Goal: Information Seeking & Learning: Get advice/opinions

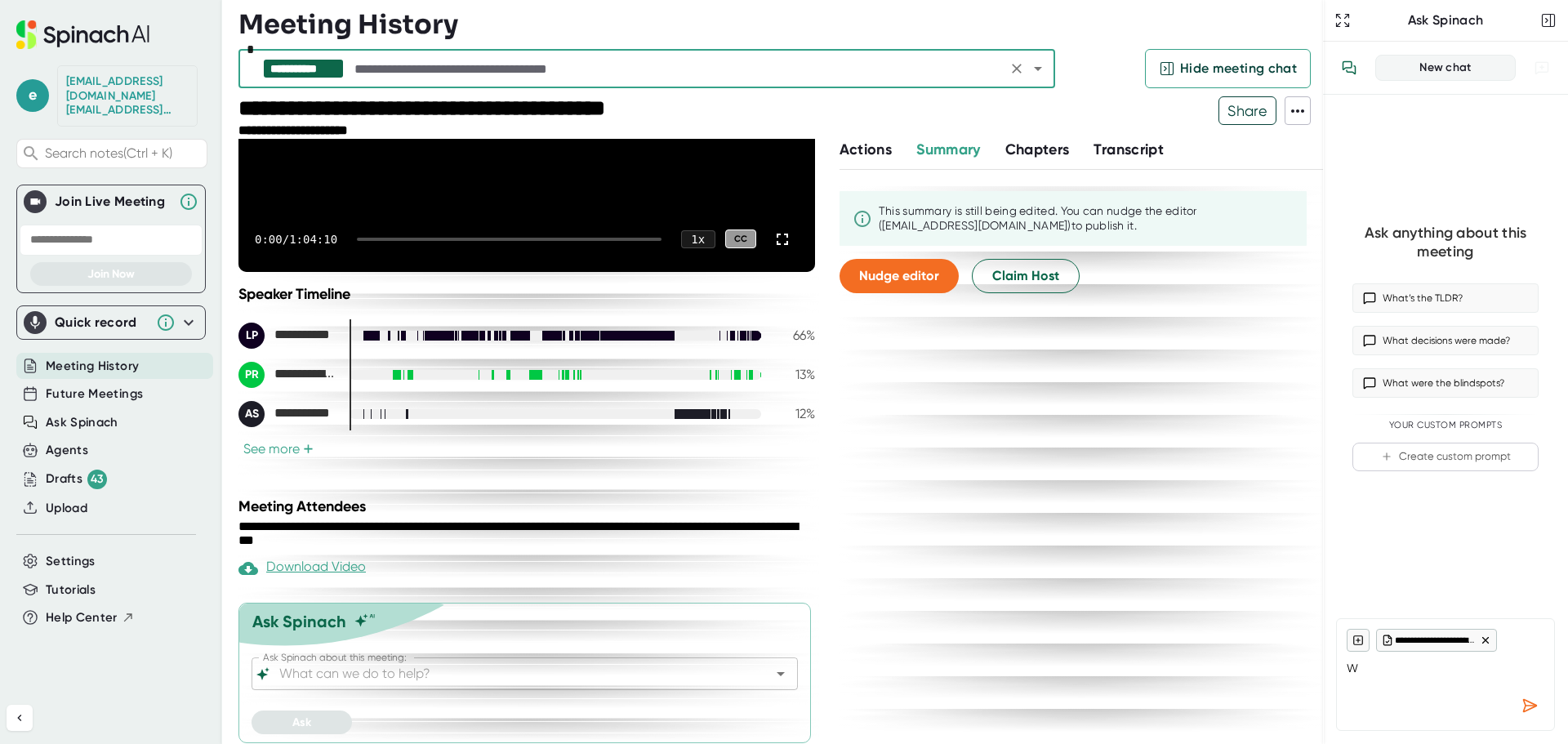
scroll to position [245, 0]
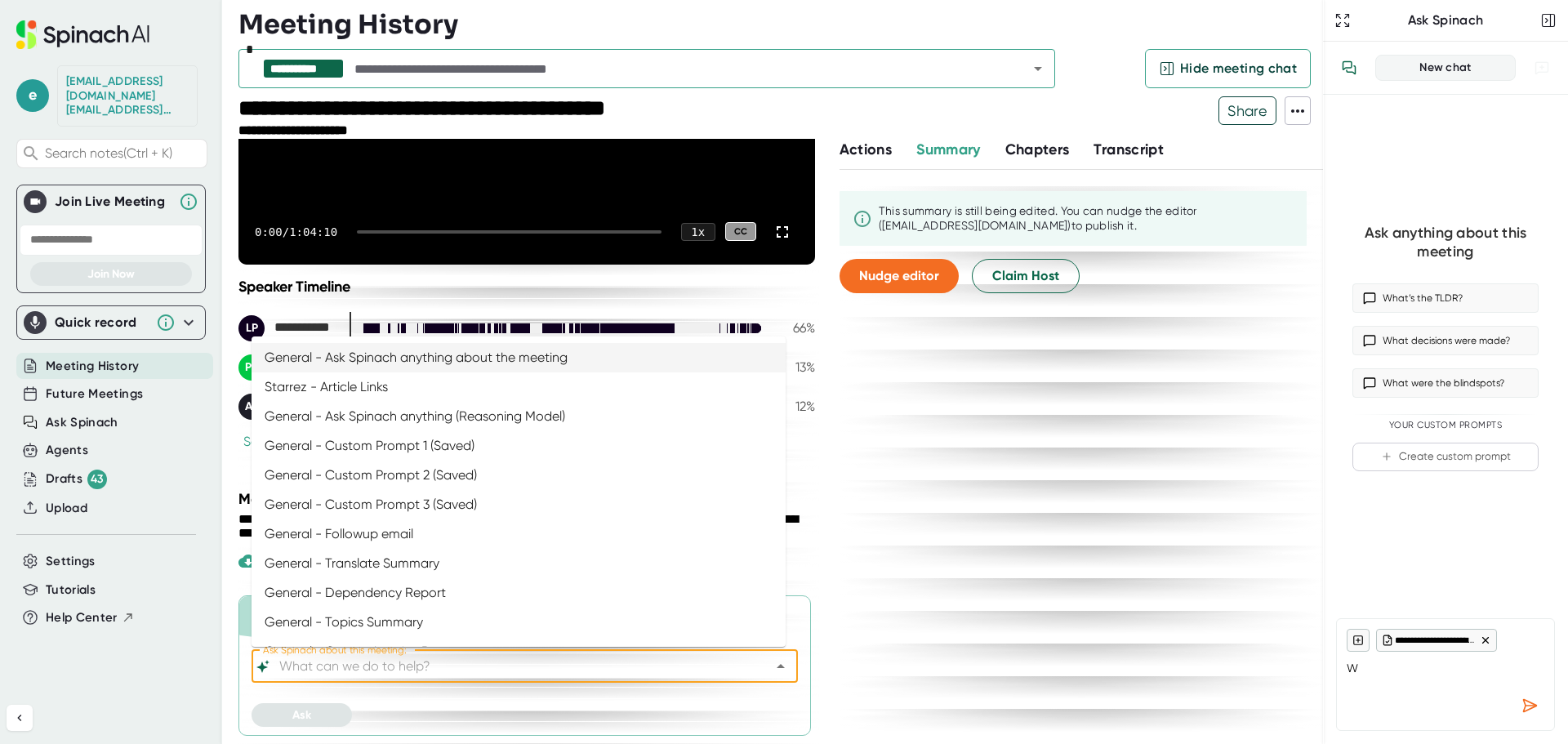
click at [471, 662] on input "Ask Spinach about this meeting:" at bounding box center [511, 666] width 469 height 23
click at [462, 415] on li "General - Ask Spinach anything (Reasoning Model)" at bounding box center [518, 417] width 534 height 30
type input "General - Ask Spinach anything (Reasoning Model)"
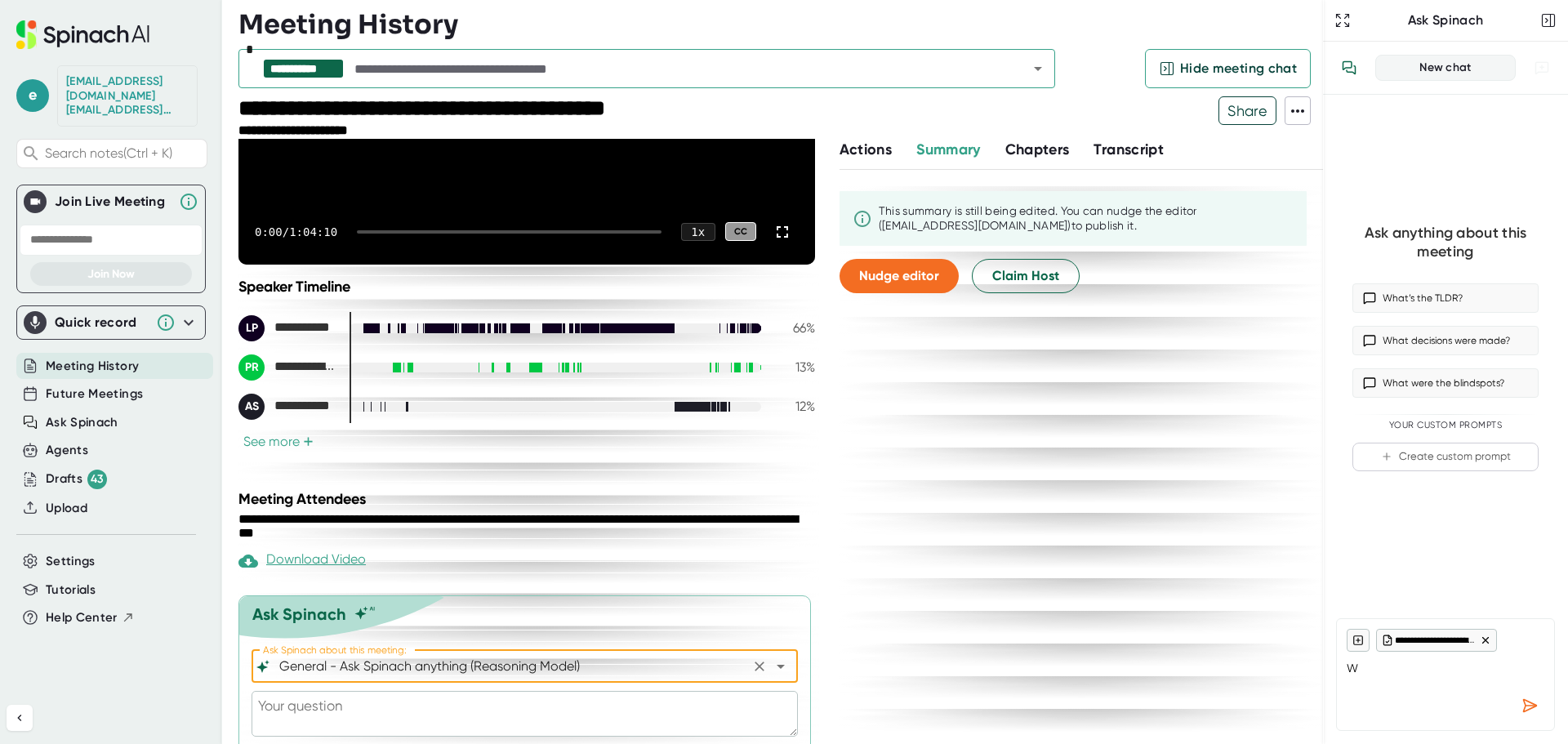
click at [424, 694] on textarea at bounding box center [524, 712] width 546 height 45
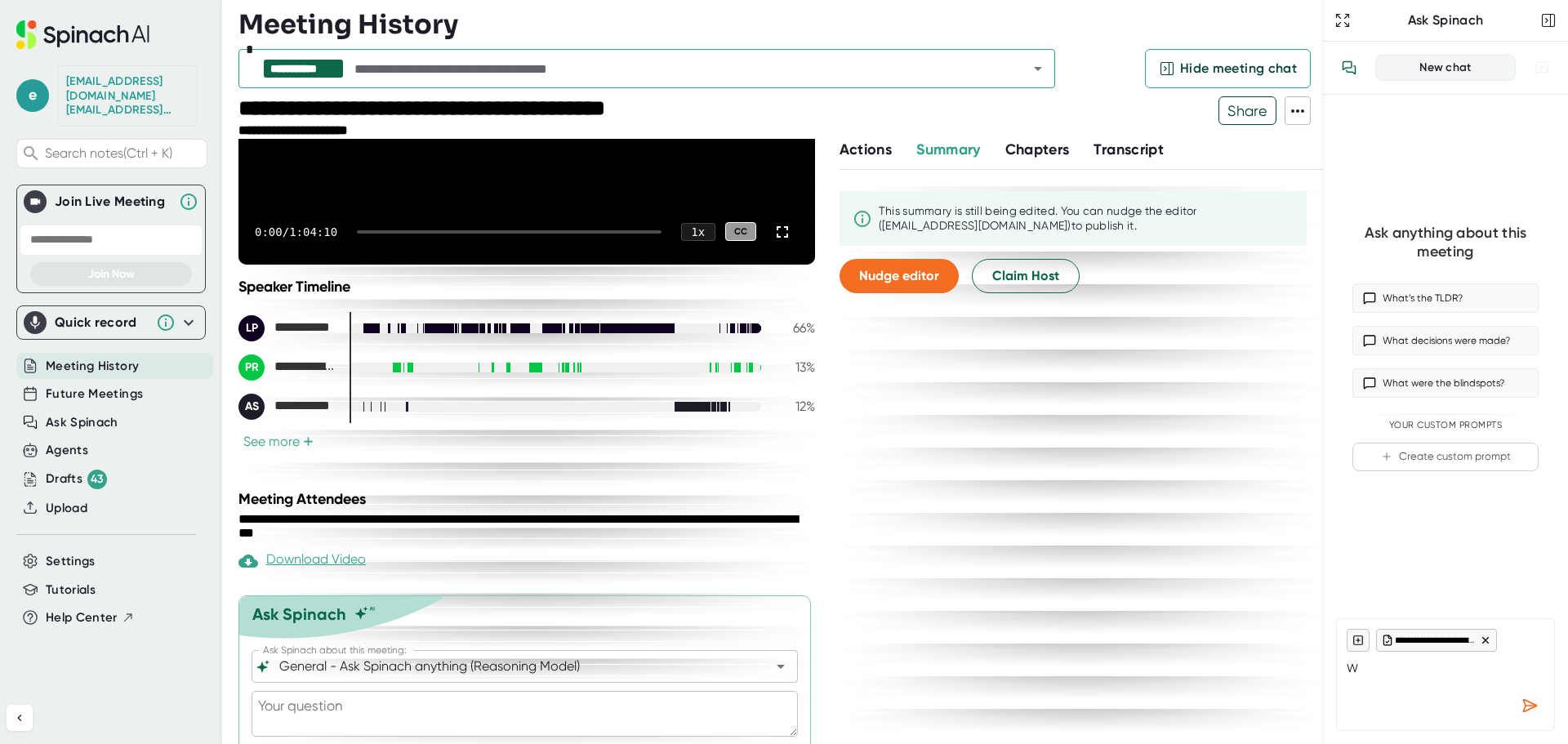
type textarea "P"
type textarea "x"
type textarea "W"
type textarea "x"
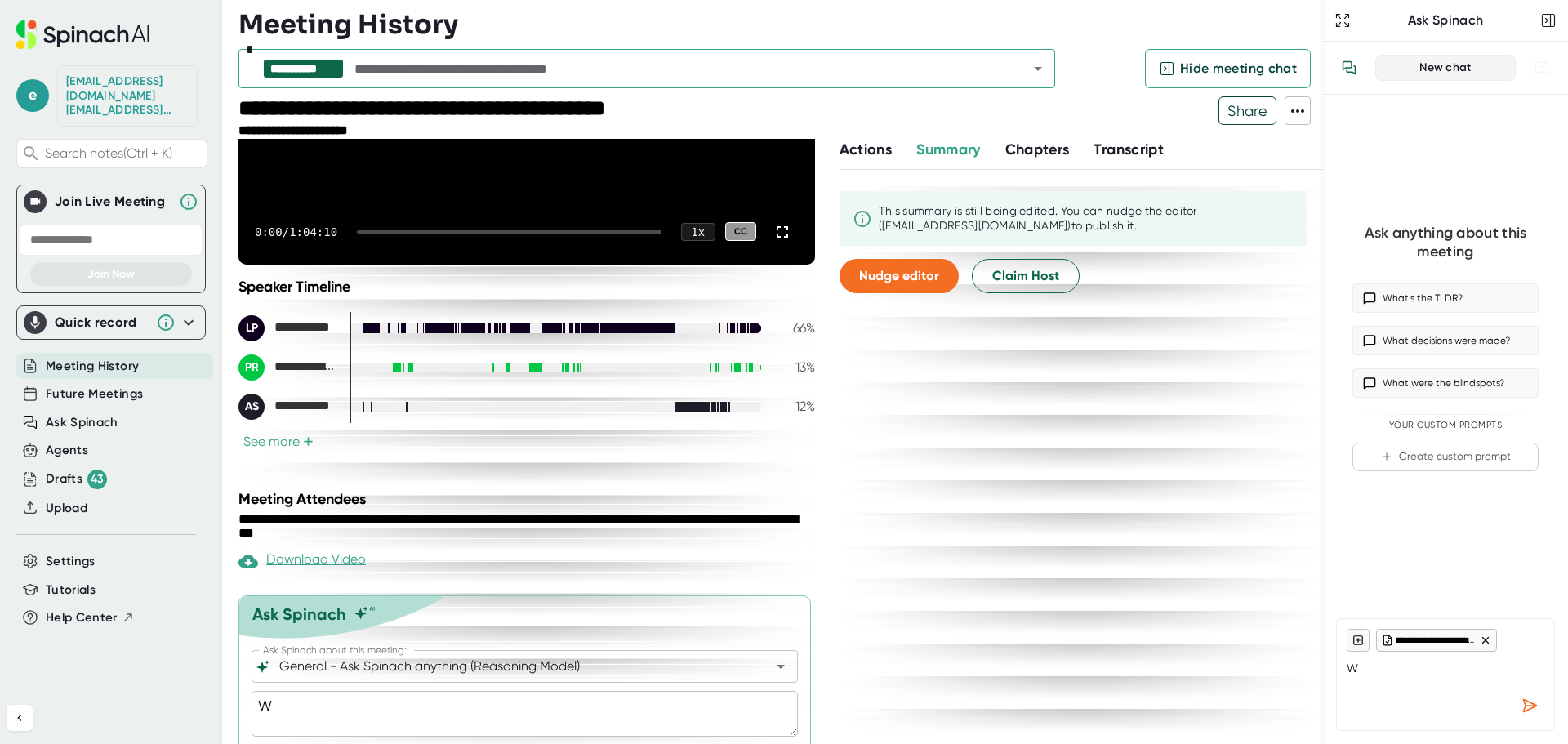
type textarea "Wh"
type textarea "x"
type textarea "Wha"
type textarea "x"
type textarea "What"
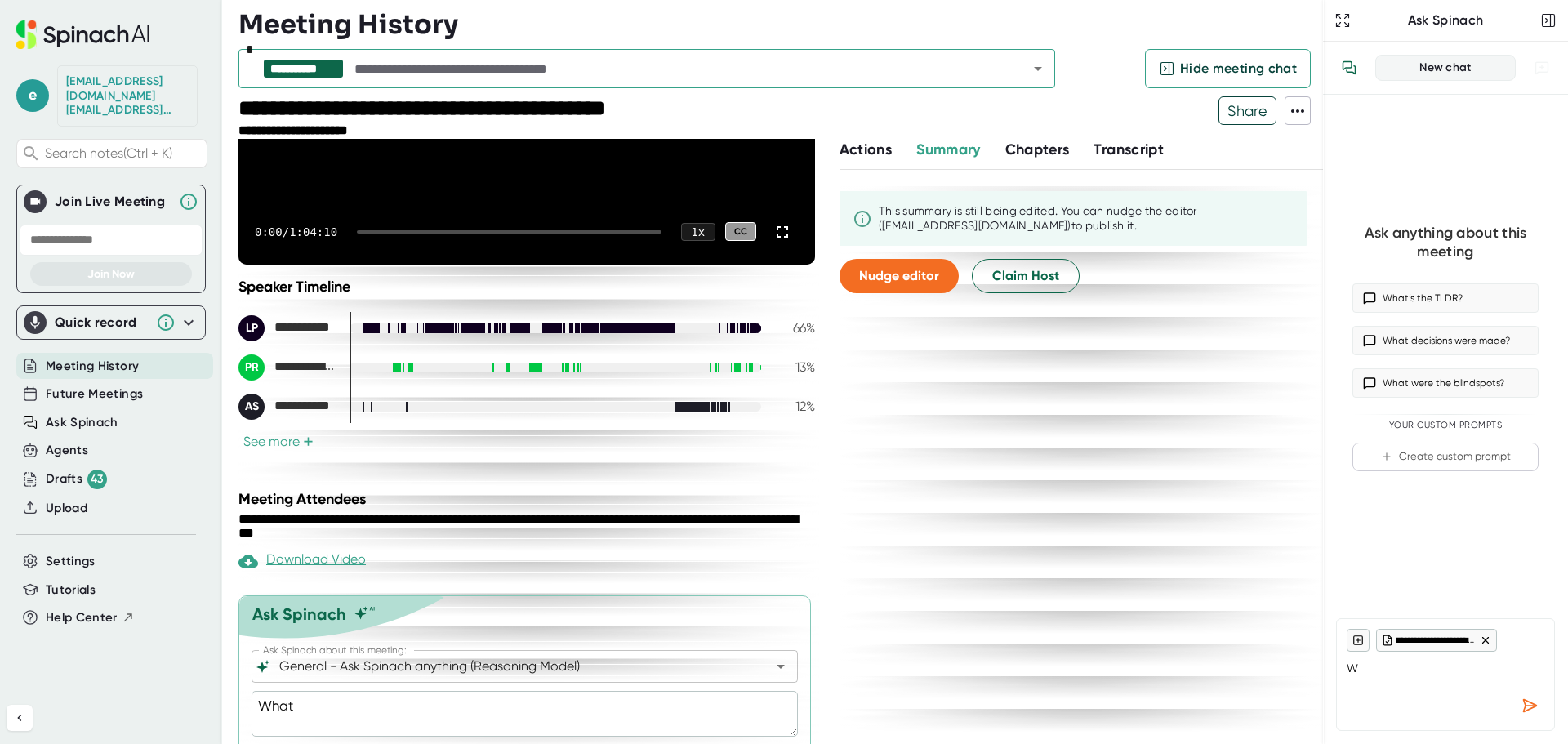
type textarea "x"
type textarea "What"
type textarea "x"
type textarea "What m"
type textarea "x"
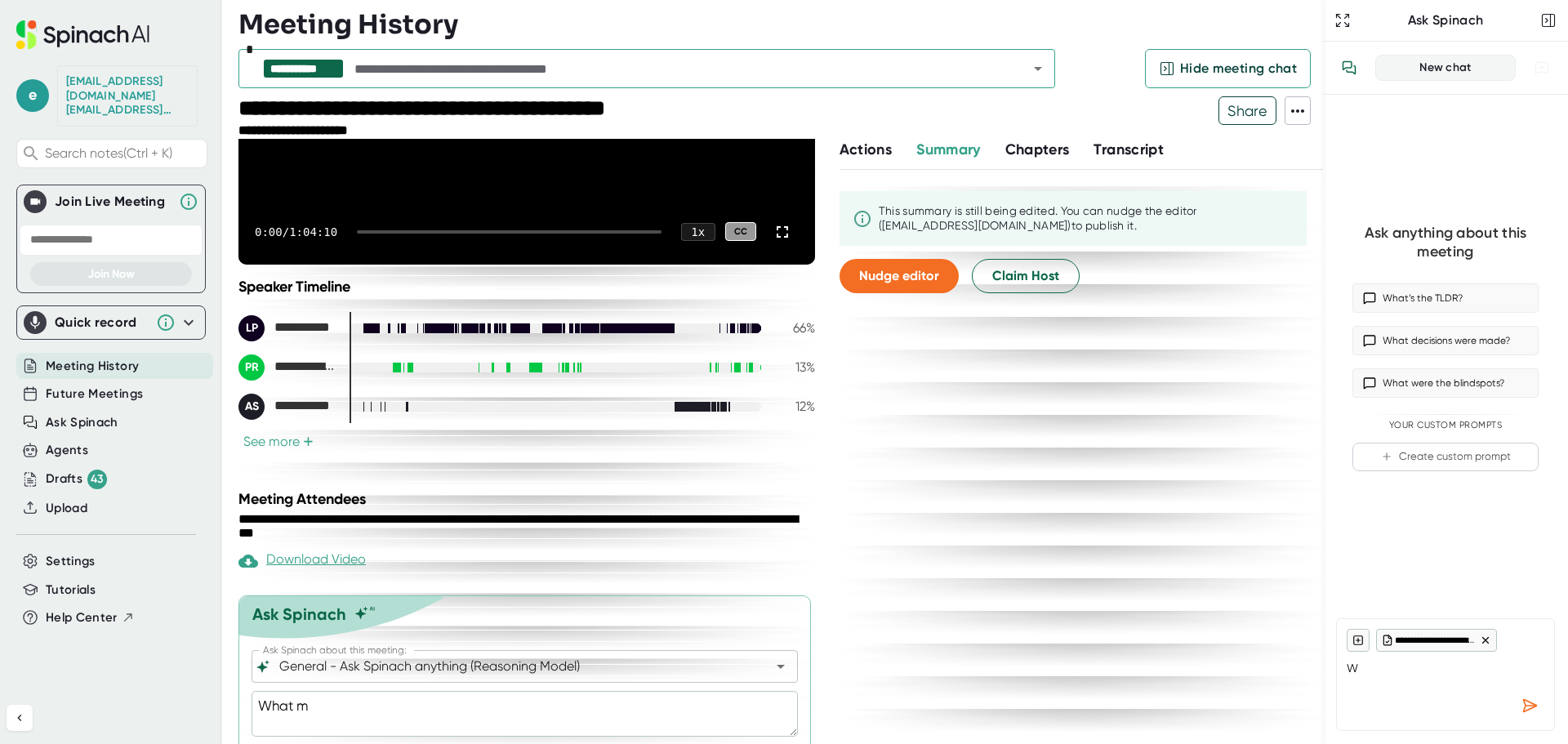
type textarea "What me"
type textarea "x"
type textarea "What mea"
type textarea "x"
type textarea "What meal"
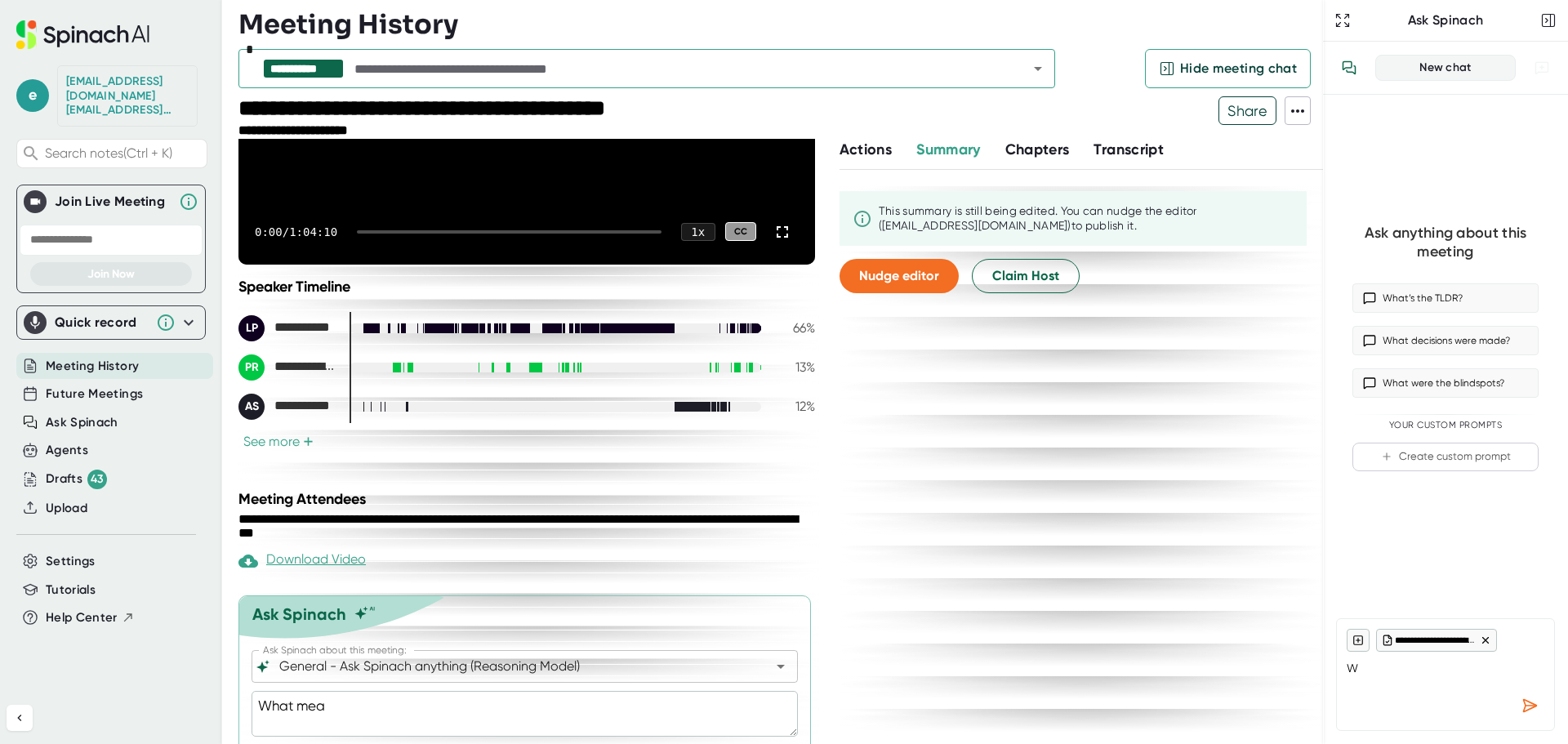
type textarea "x"
type textarea "What meal"
type textarea "x"
type textarea "What meal p"
type textarea "x"
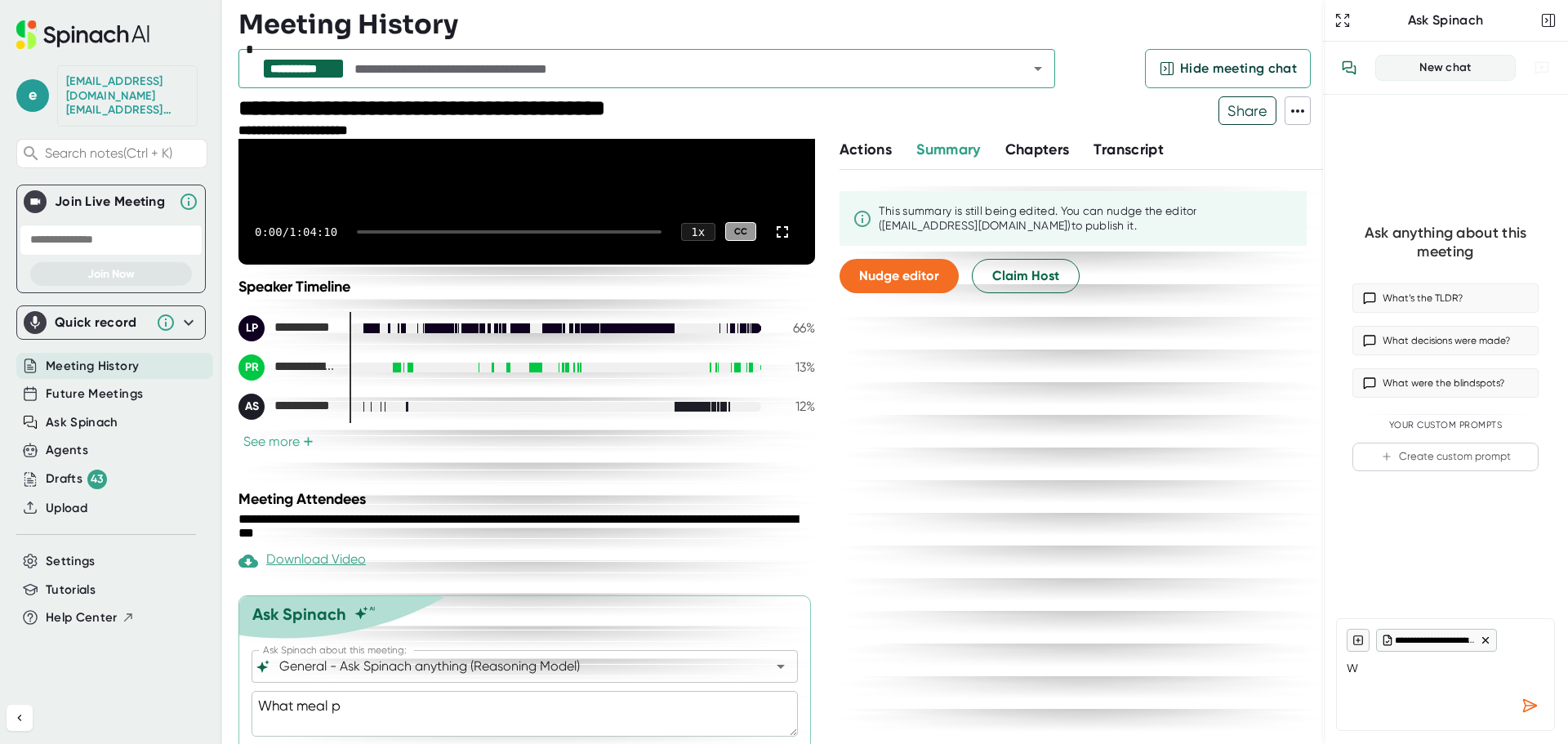
type textarea "What meal pl"
type textarea "x"
type textarea "What meal pla"
type textarea "x"
type textarea "What meal plan"
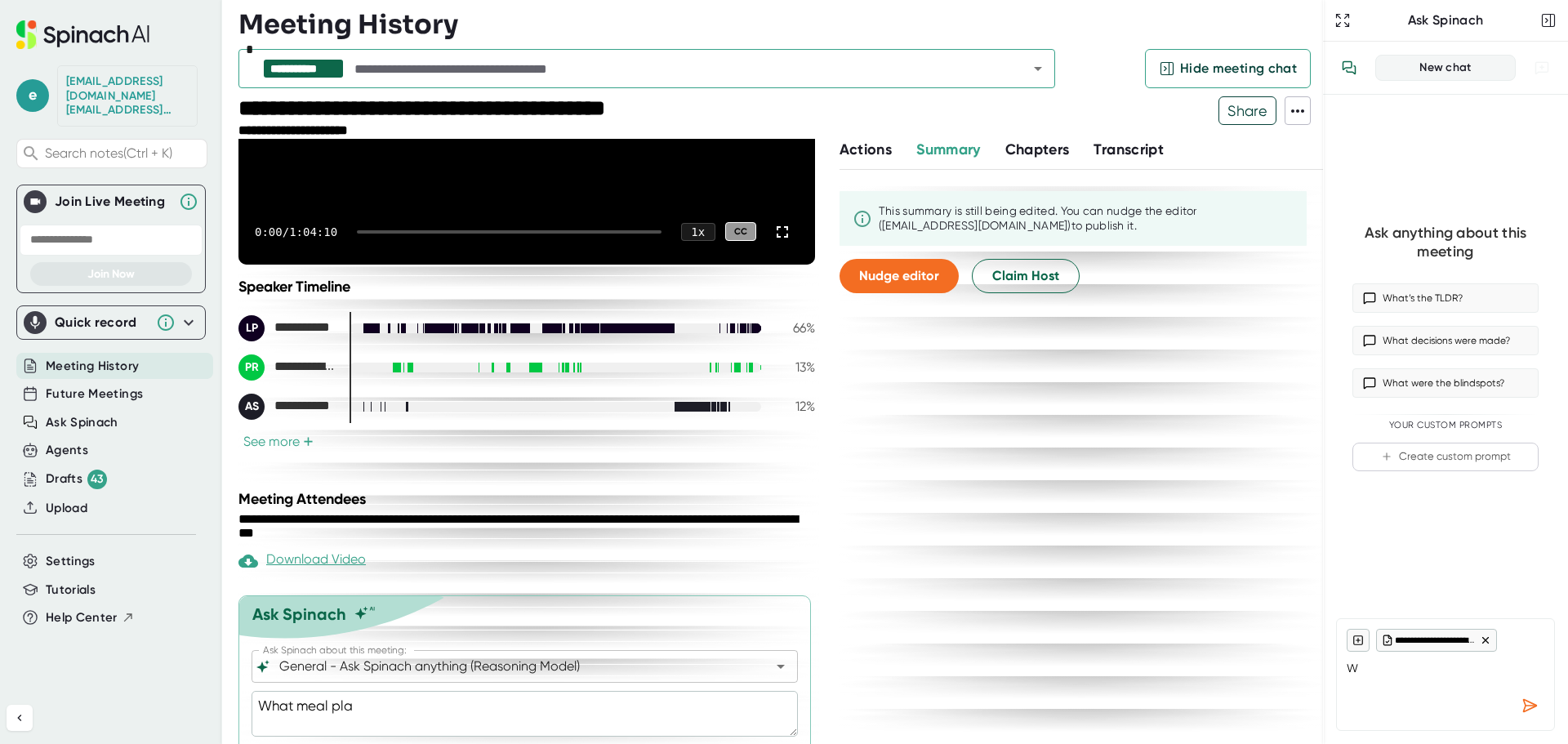
type textarea "x"
type textarea "What meal plan"
type textarea "x"
type textarea "What meal plan s"
type textarea "x"
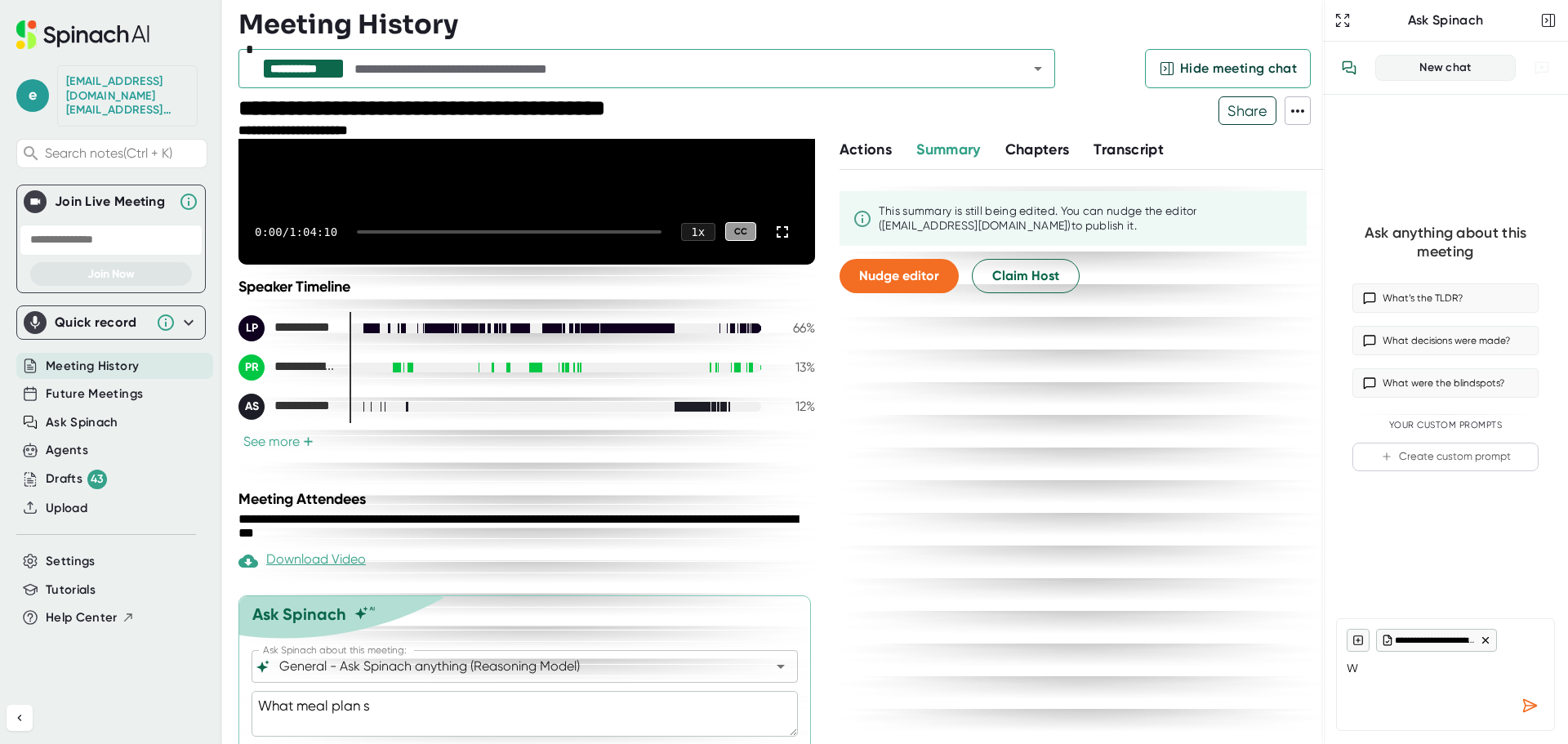
type textarea "What meal plan sy"
type textarea "x"
type textarea "What meal plan sys"
type textarea "x"
type textarea "What meal plan syst"
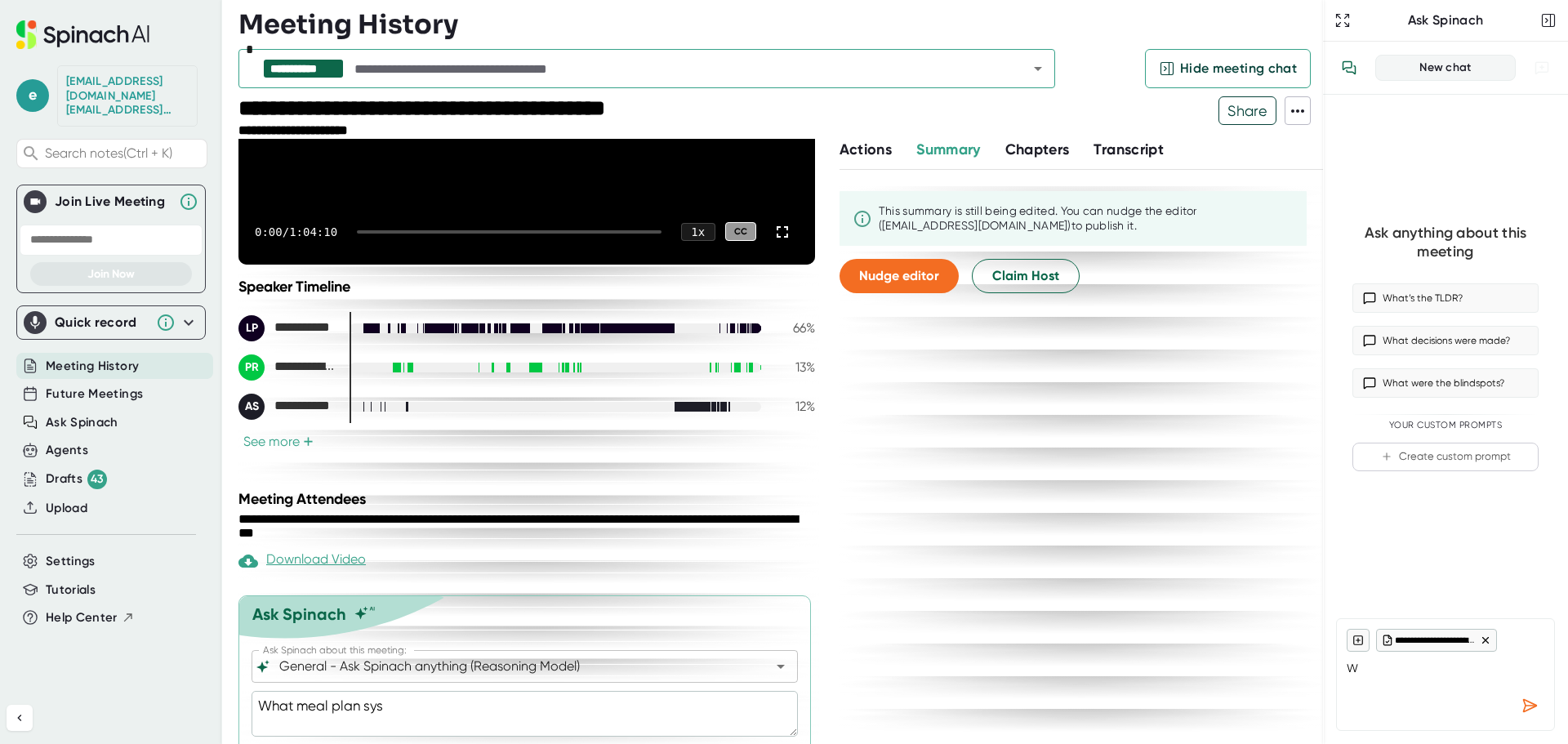
type textarea "x"
type textarea "What meal plan syste"
type textarea "x"
type textarea "What meal plan system"
type textarea "x"
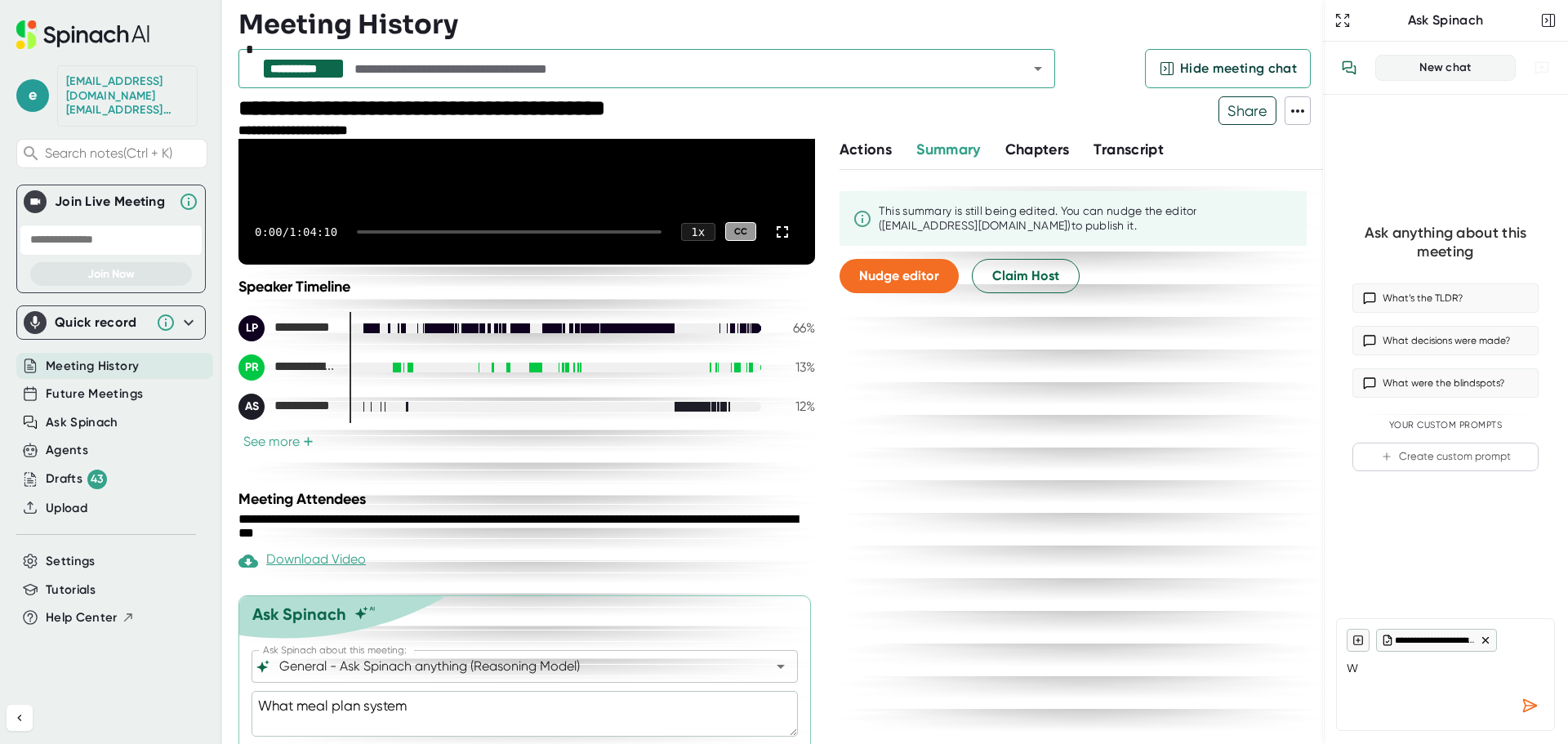
type textarea "What meal plan system"
type textarea "x"
type textarea "What meal plan system i"
type textarea "x"
type textarea "What meal plan system is"
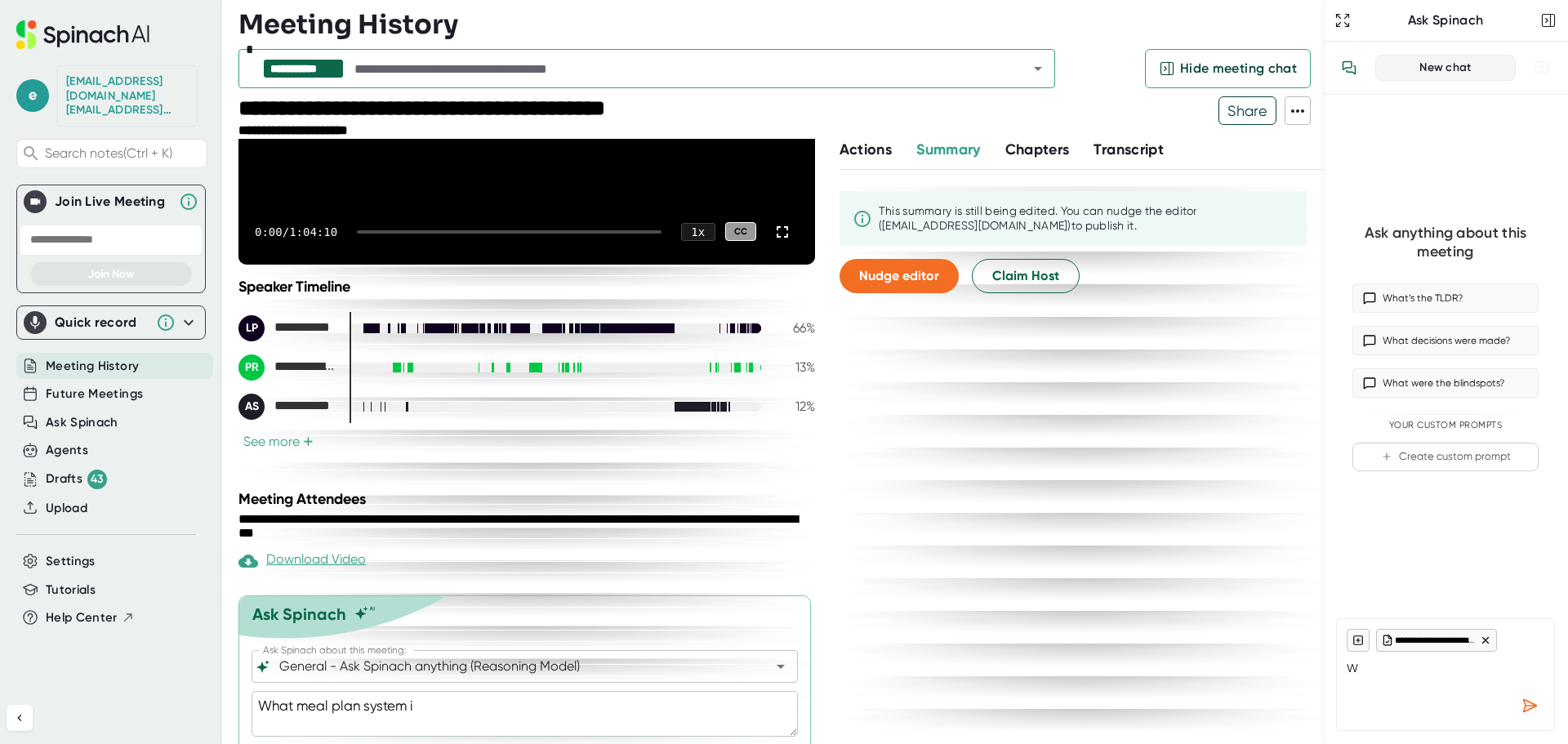
type textarea "x"
type textarea "What meal plan system is"
type textarea "x"
type textarea "What meal plan system is P"
type textarea "x"
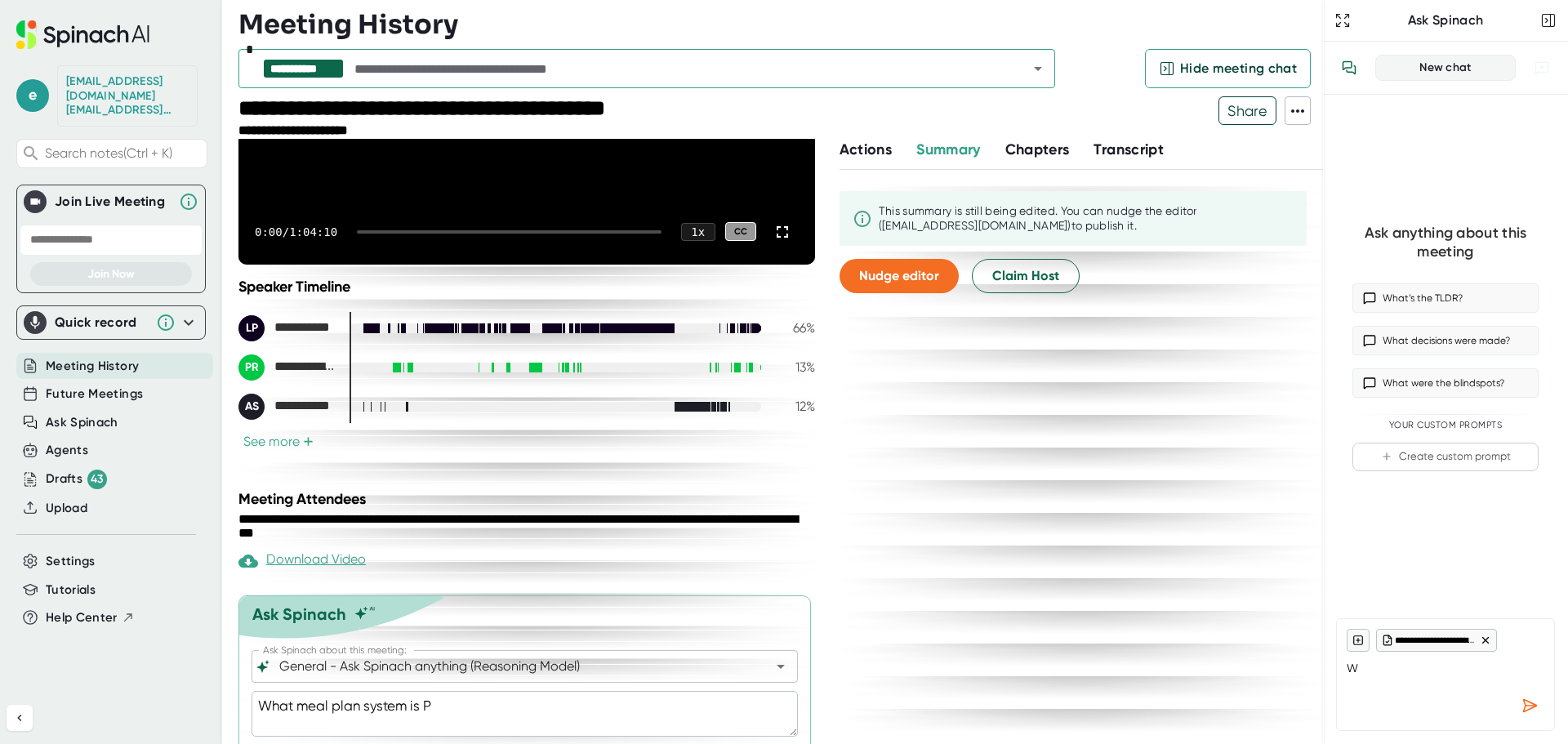
type textarea "What meal plan system is [GEOGRAPHIC_DATA]"
type textarea "x"
type textarea "What meal plan system is PAC"
type textarea "x"
type textarea "What meal plan system is PACD"
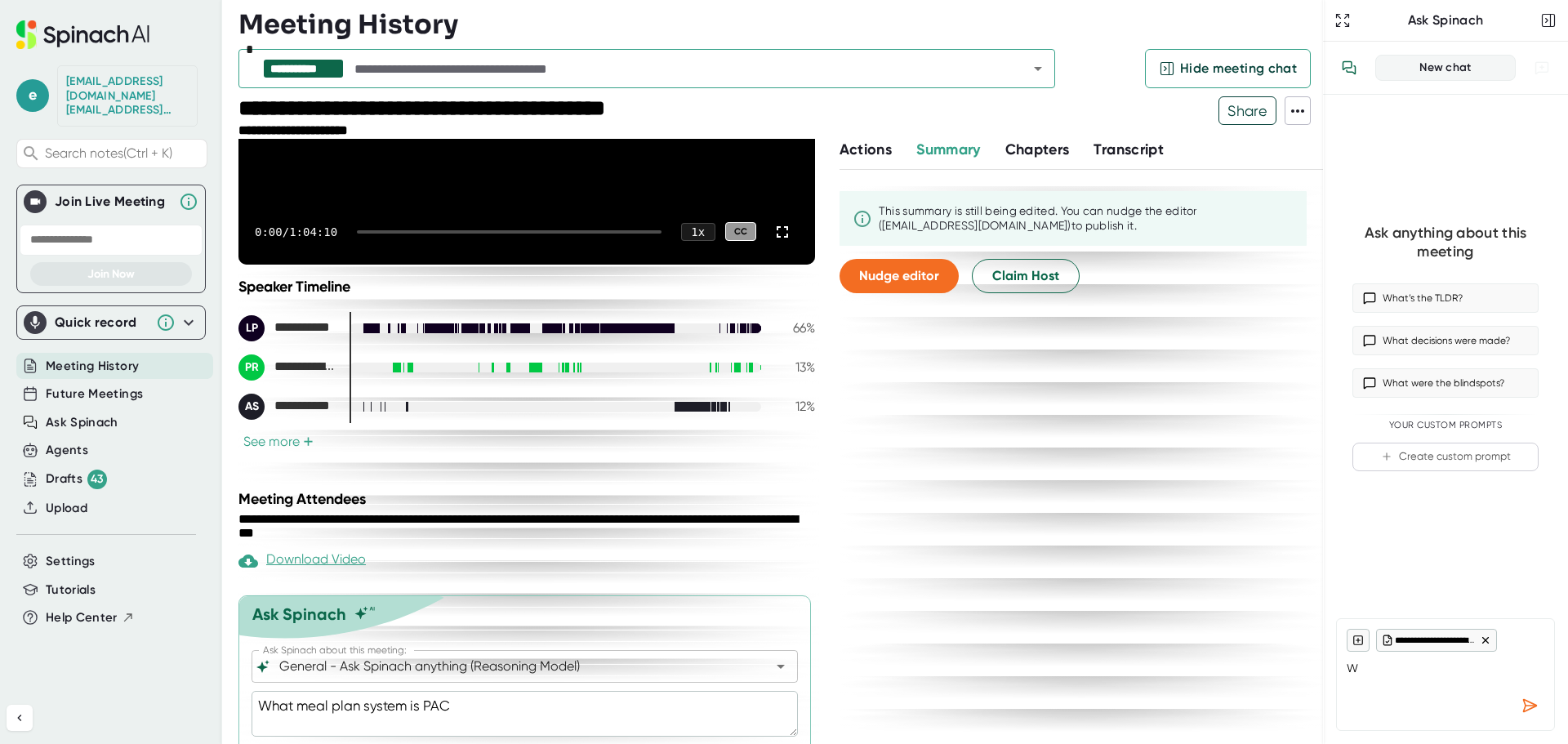
type textarea "x"
type textarea "What meal plan system is PACDE"
type textarea "x"
type textarea "What meal plan system is PACD"
type textarea "x"
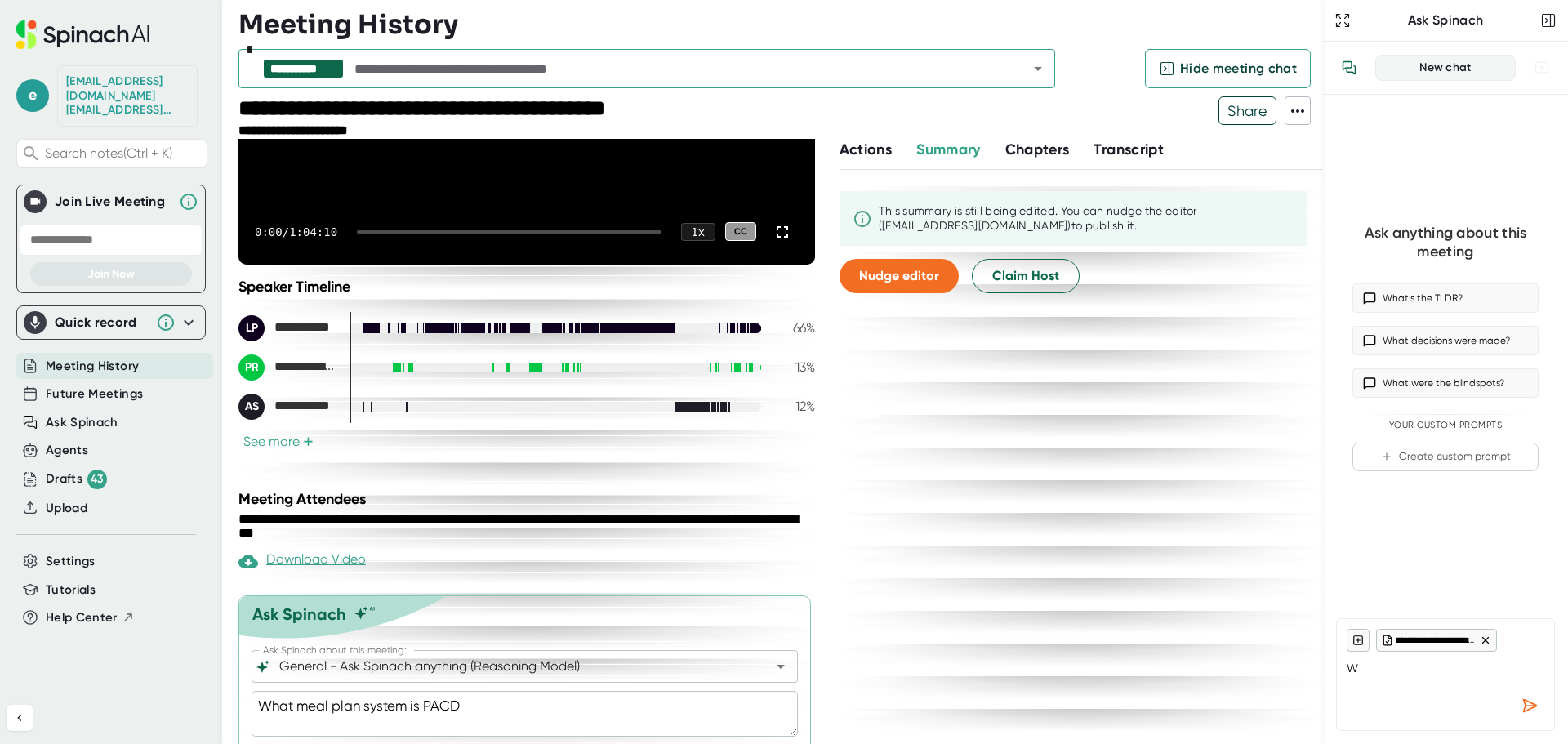
type textarea "What meal plan system is PAC"
type textarea "x"
type textarea "What meal plan system is PACE"
type textarea "x"
type textarea "What meal plan system is PACE"
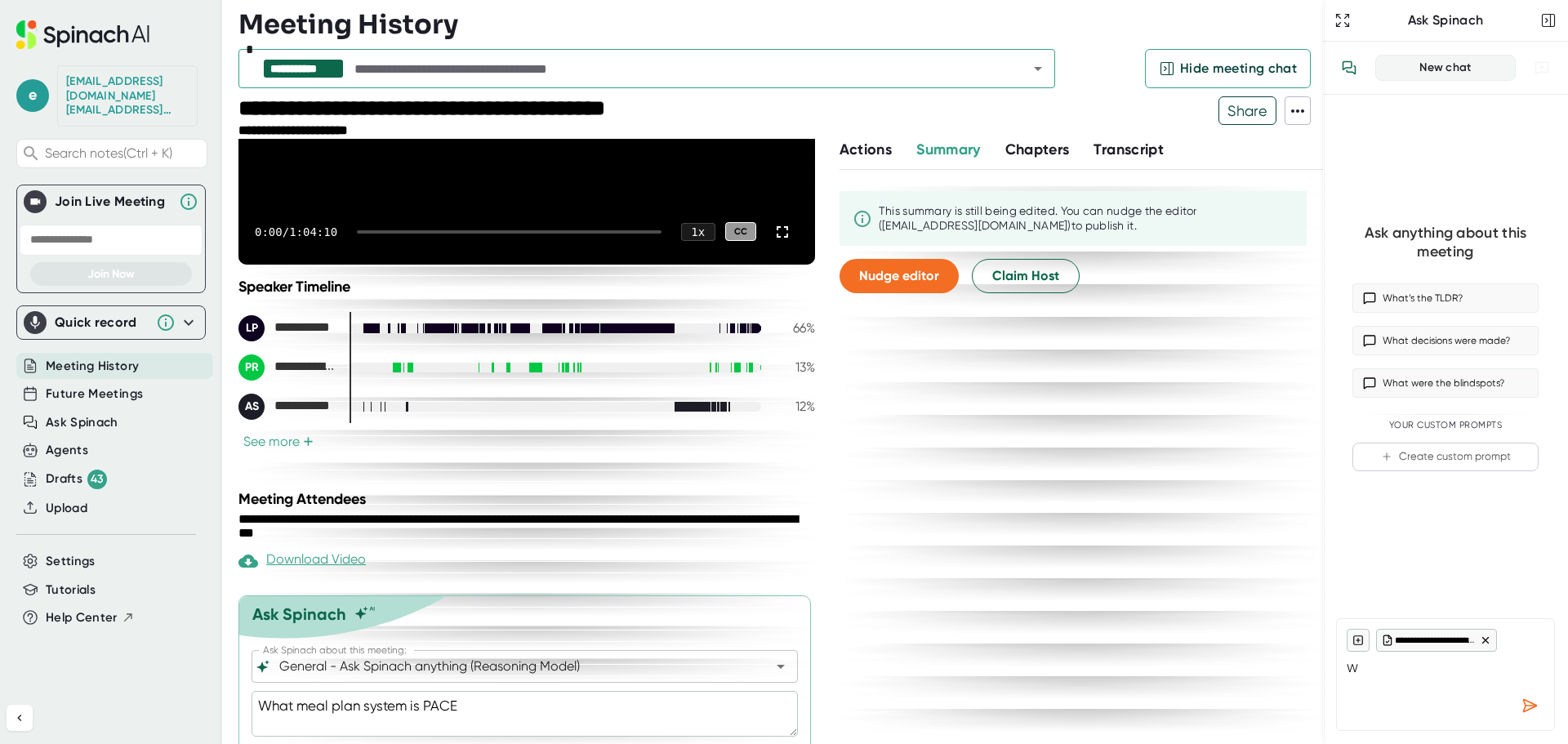
type textarea "x"
type textarea "What meal plan system is PACE i"
type textarea "x"
type textarea "What meal plan system is PACE in"
type textarea "x"
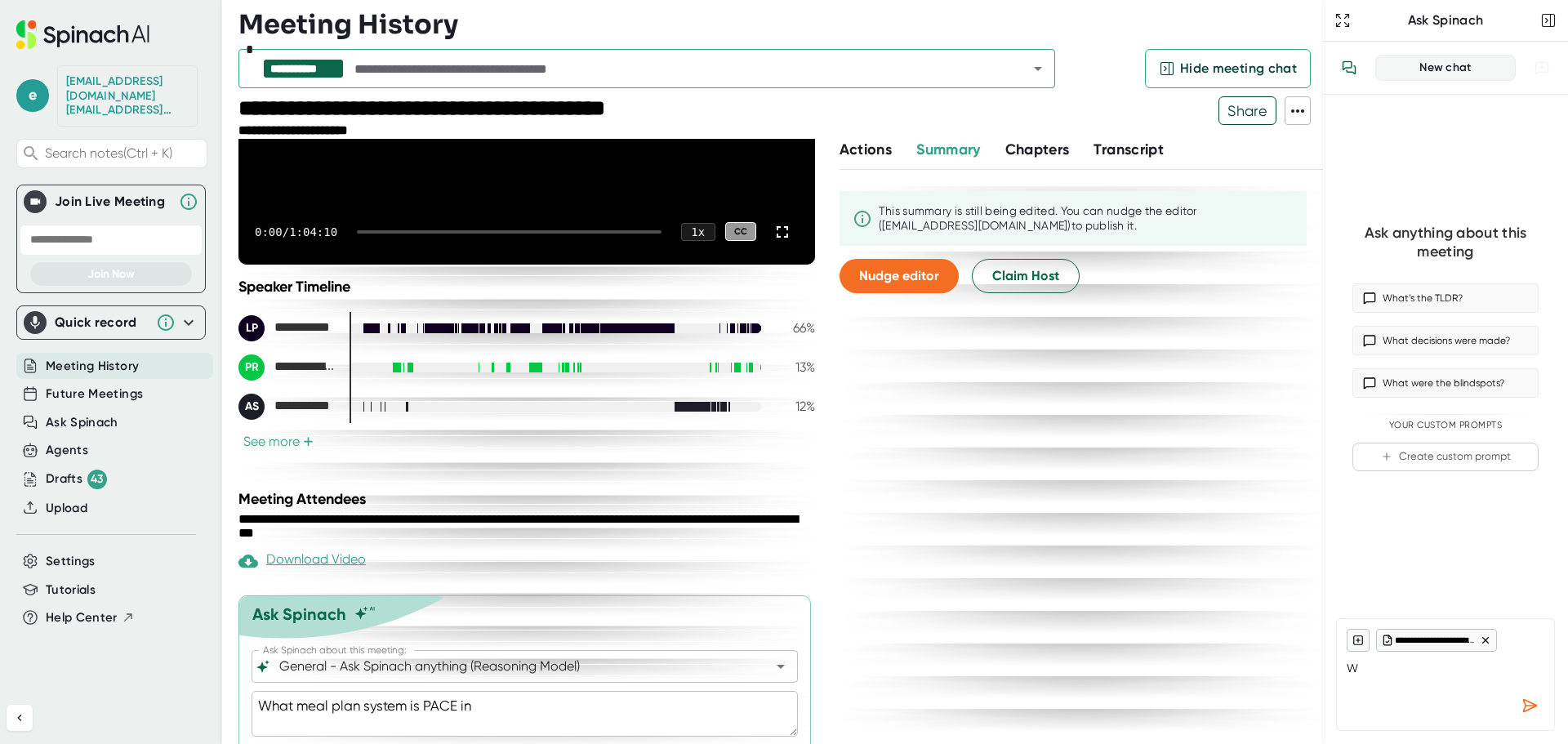
type textarea "What meal plan system is PACE int"
type textarea "x"
type textarea "What meal plan system is PACE inte"
type textarea "x"
type textarea "What meal plan system is PACE integ"
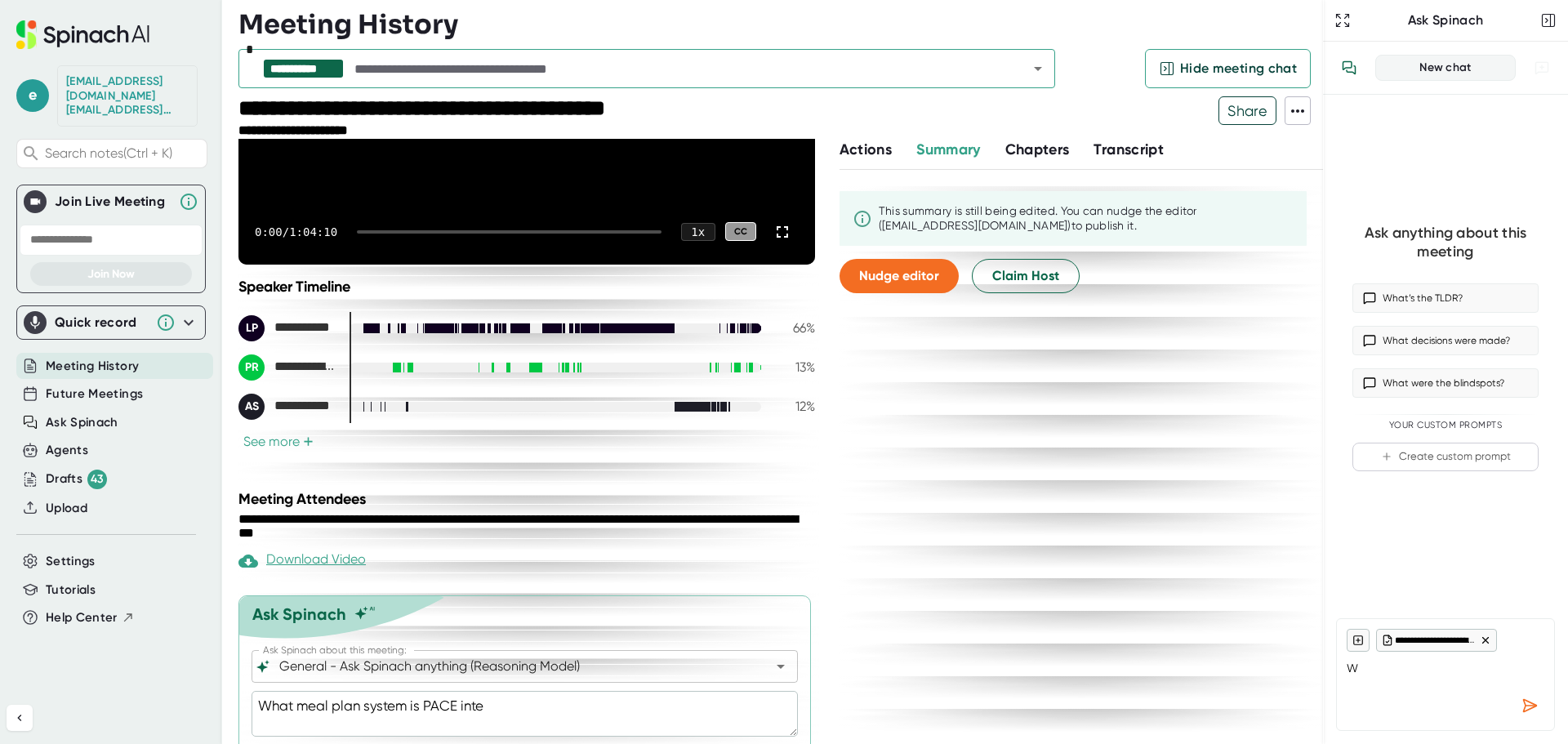
type textarea "x"
type textarea "What meal plan system is PACE integr"
type textarea "x"
type textarea "What meal plan system is PACE integra"
type textarea "x"
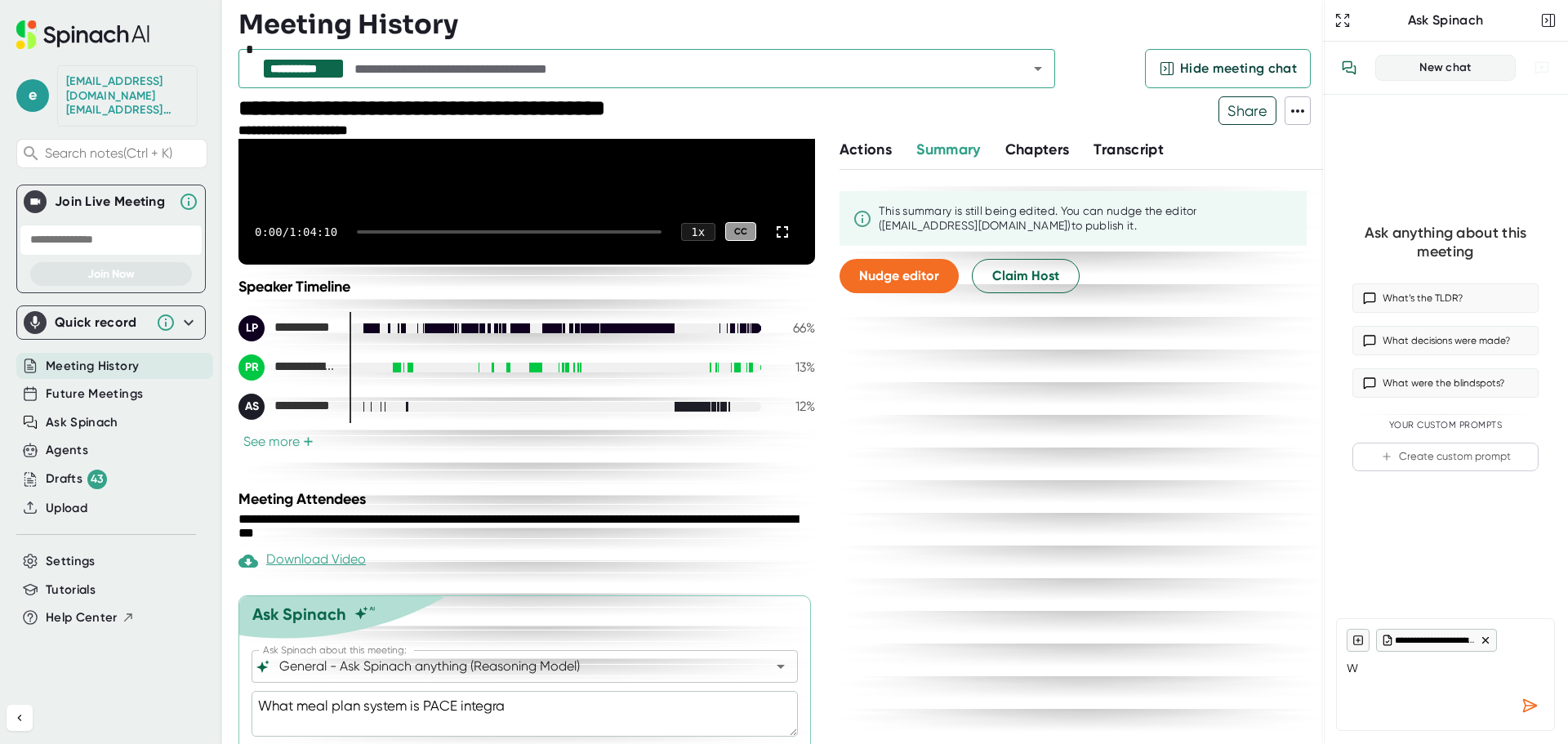
type textarea "What meal plan system is PACE integrat"
type textarea "x"
type textarea "What meal plan system is PACE integrati"
type textarea "x"
type textarea "What meal plan system is PACE integratio"
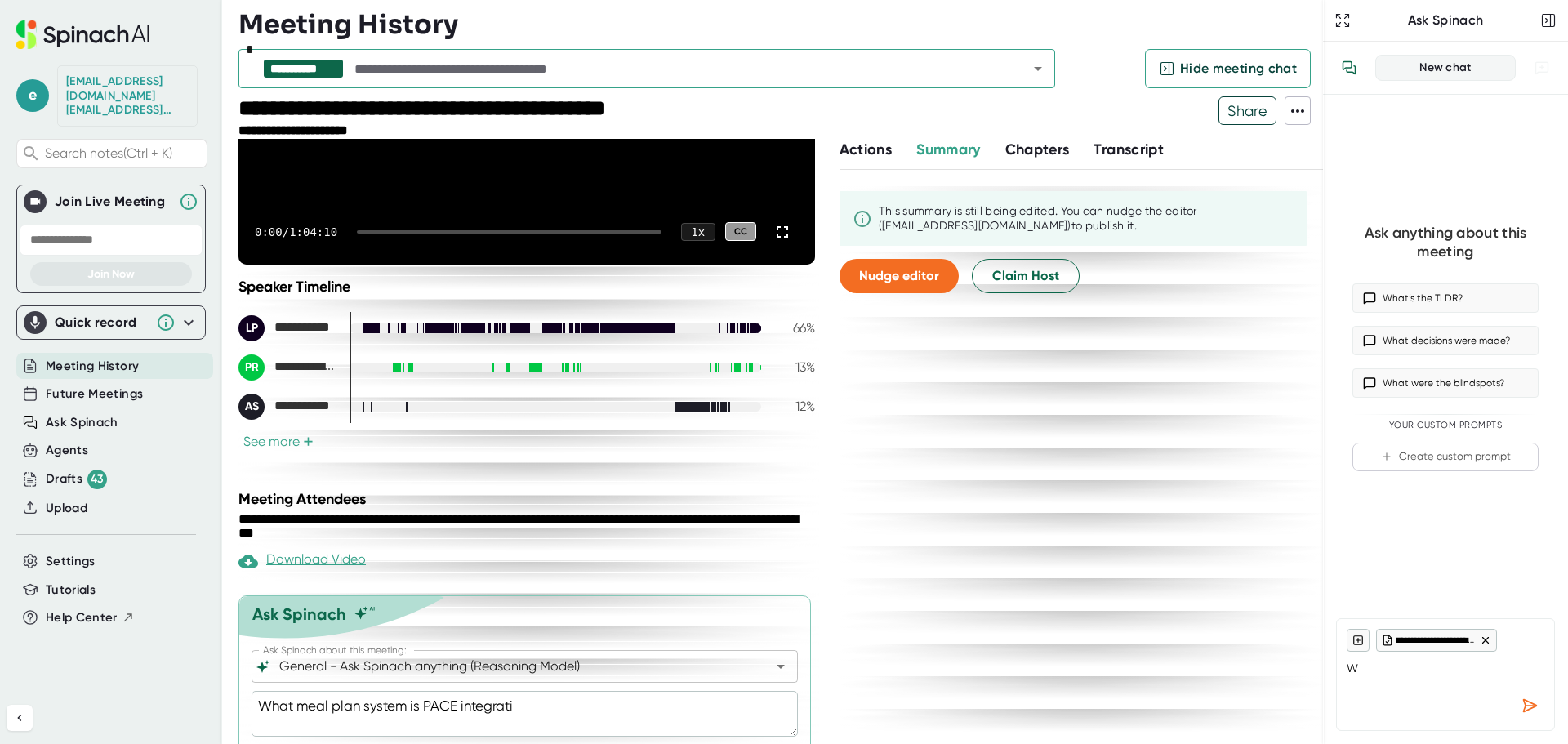
type textarea "x"
type textarea "What meal plan system is PACE integratiog"
type textarea "x"
type textarea "What meal plan system is PACE integratio"
type textarea "x"
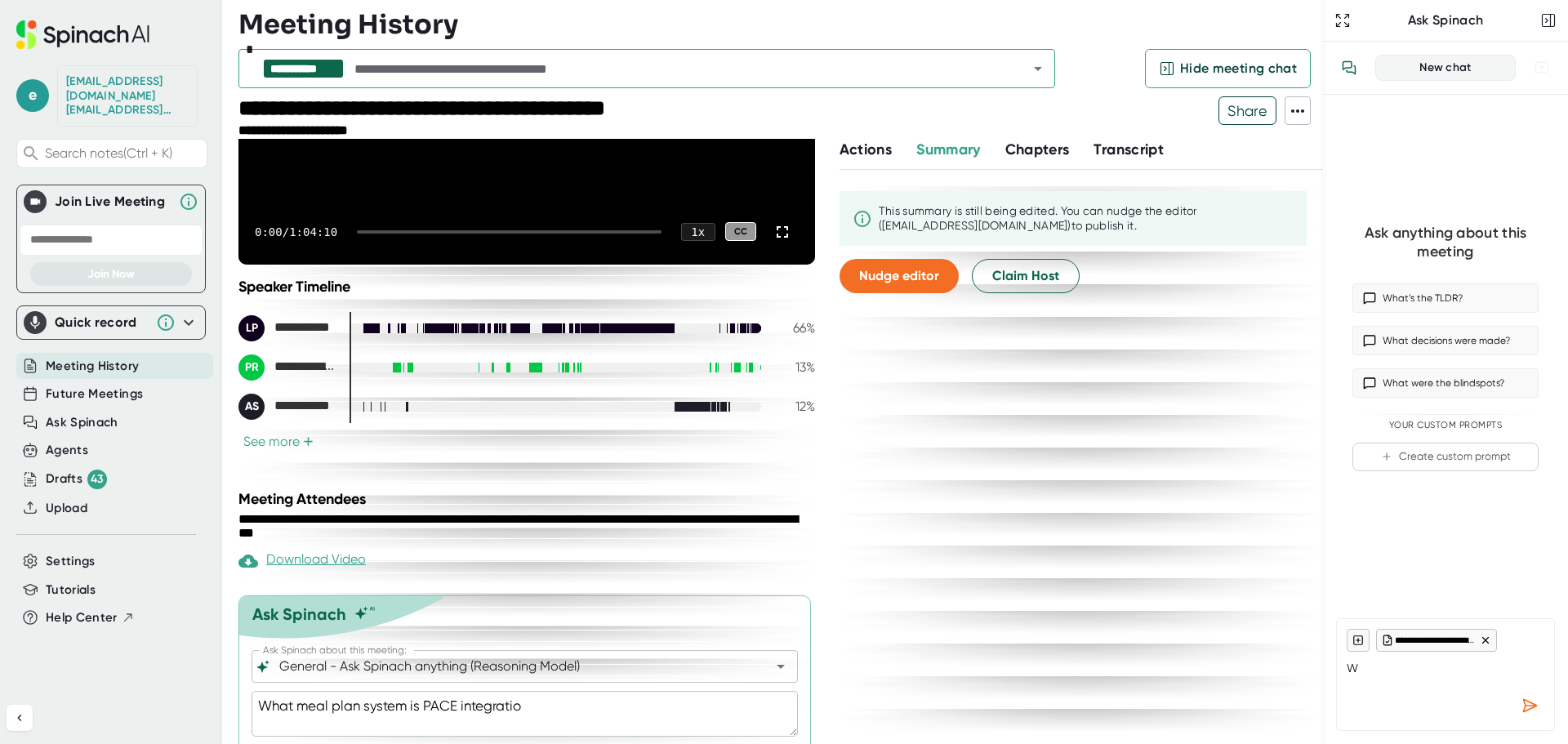
type textarea "What meal plan system is PACE integrati"
type textarea "x"
type textarea "What meal plan system is PACE integratin"
type textarea "x"
type textarea "What meal plan system is PACE integrating"
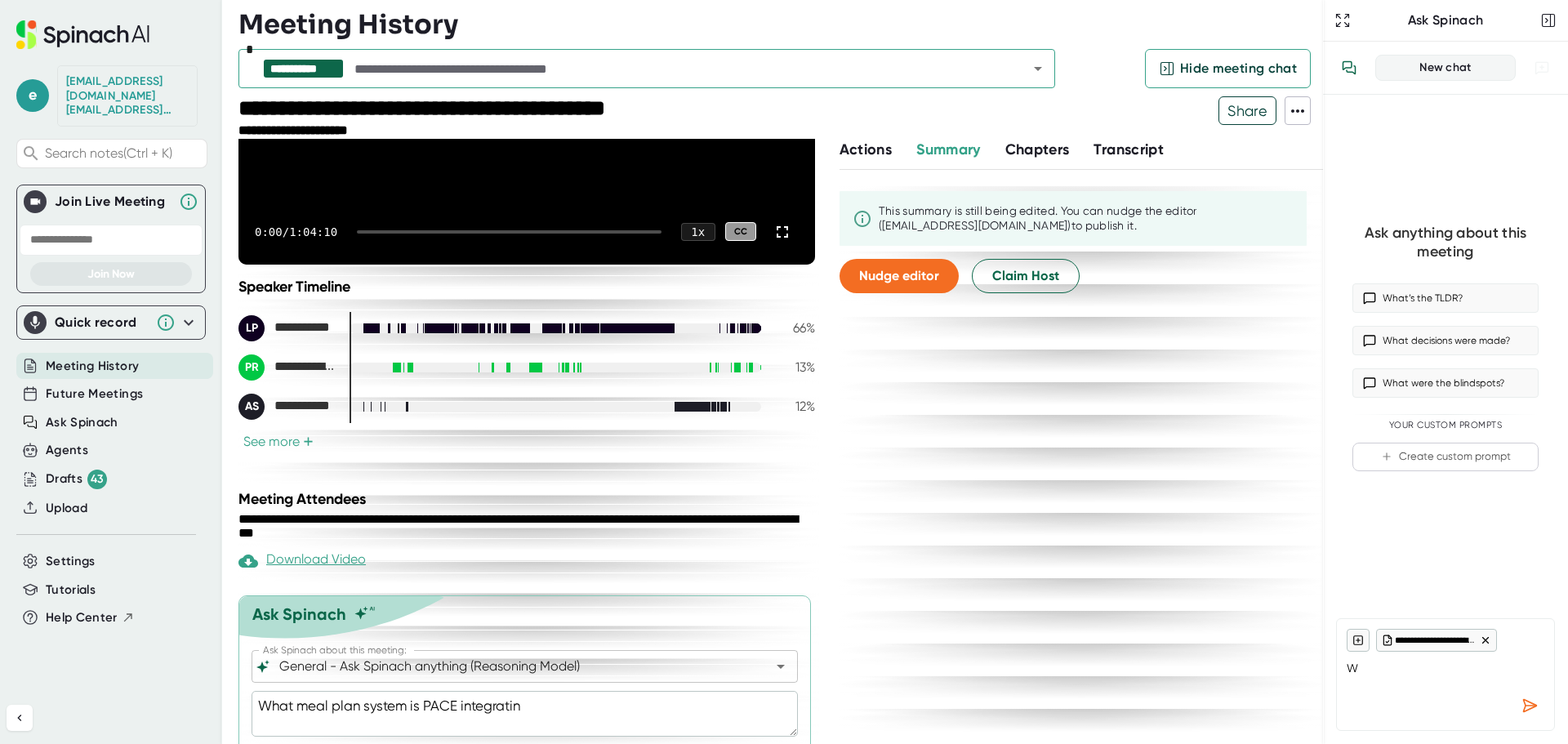
type textarea "x"
type textarea "What meal plan system is PACE integrating"
type textarea "x"
type textarea "What meal plan system is PACE integrating w"
type textarea "x"
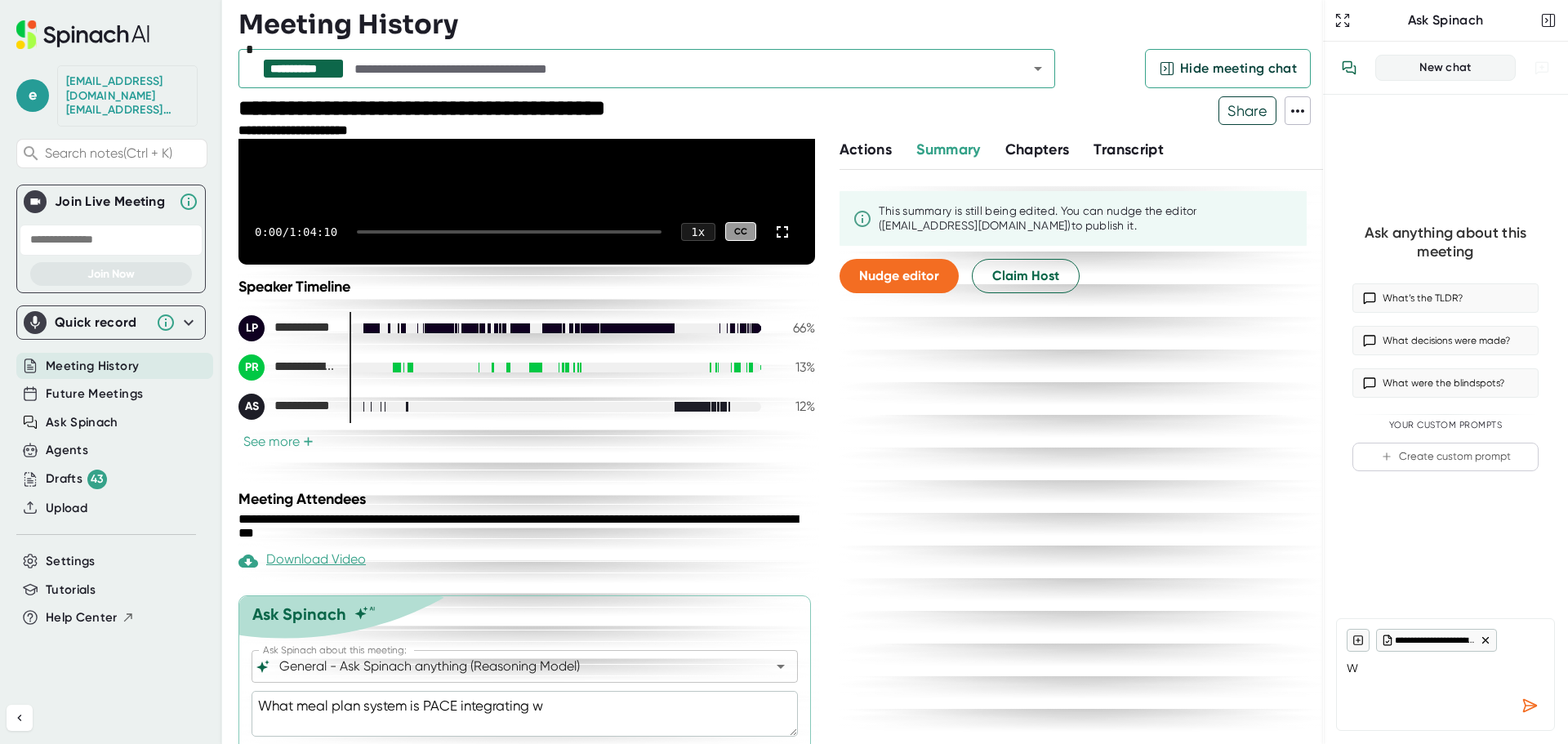
type textarea "What meal plan system is PACE integrating wi"
type textarea "x"
type textarea "What meal plan system is PACE integrating wit"
type textarea "x"
type textarea "What meal plan system is PACE integrating with"
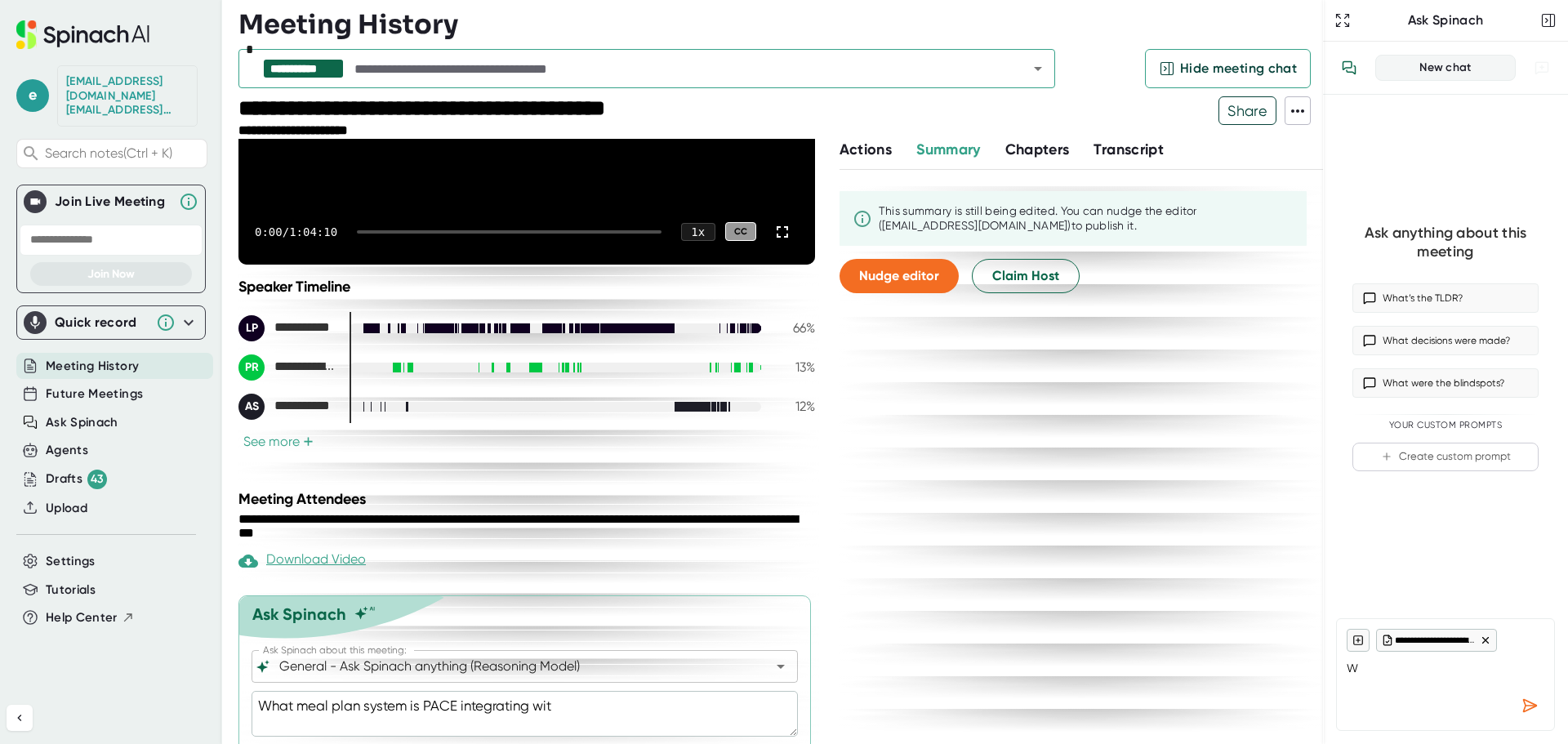
type textarea "x"
type textarea "What meal plan system is PACE integrating wit"
type textarea "x"
type textarea "What meal plan system is PACE integrating with"
type textarea "x"
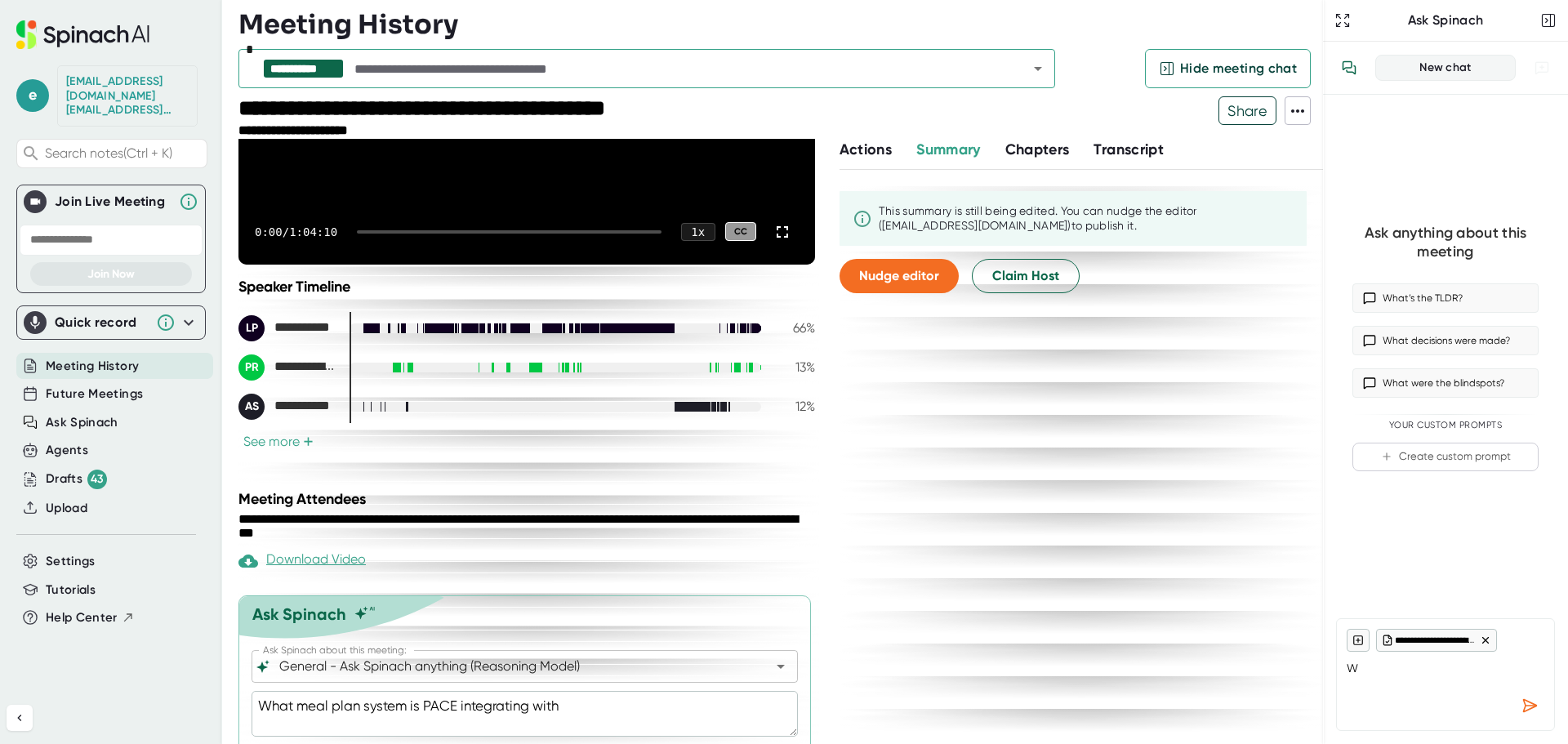
type textarea "What meal plan system is PACE integrating with?"
type textarea "x"
type textarea "What meal plan system is PACE integrating with?"
type textarea "x"
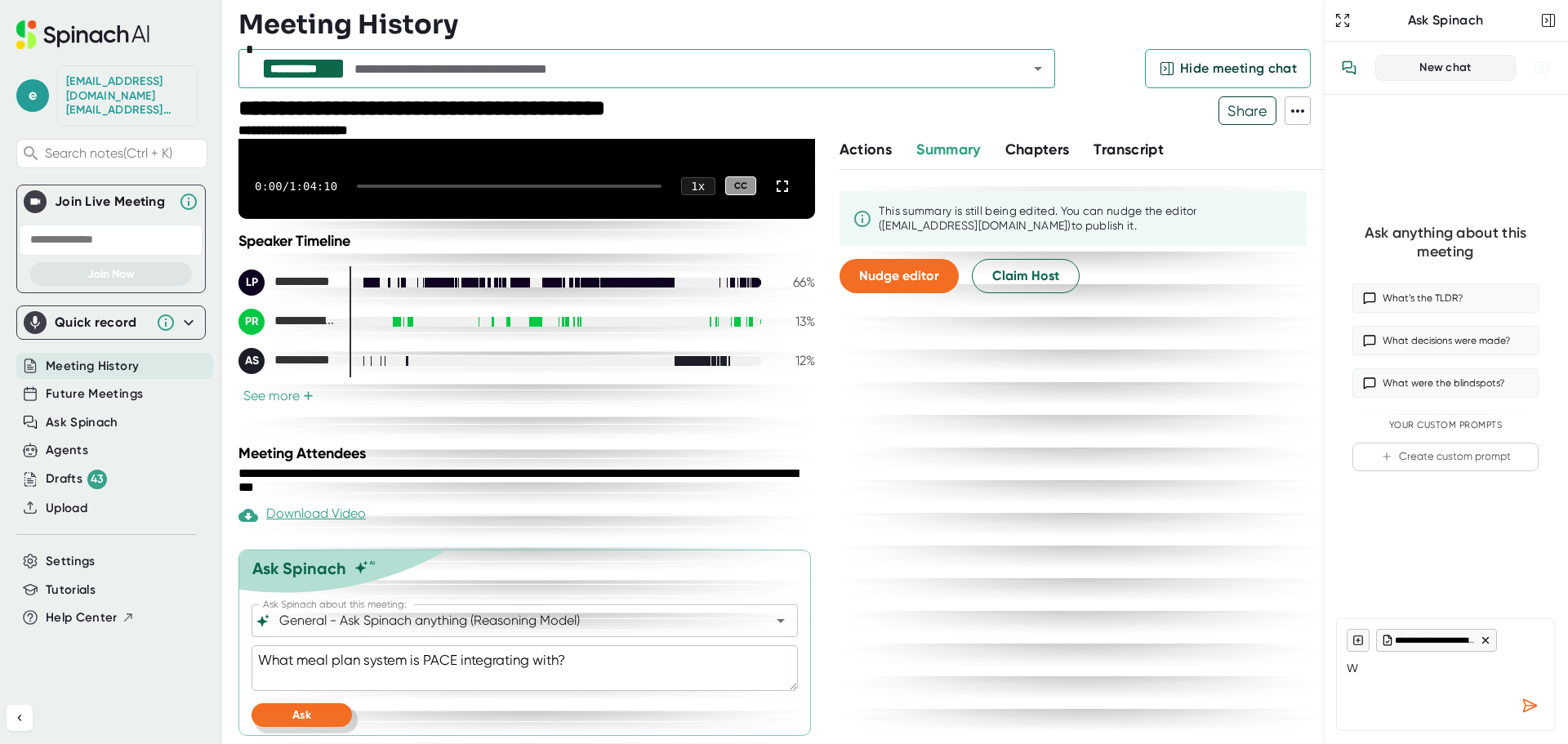
type textarea "What meal plan system is PACE integrating with?"
click at [307, 718] on span "Ask" at bounding box center [301, 714] width 19 height 14
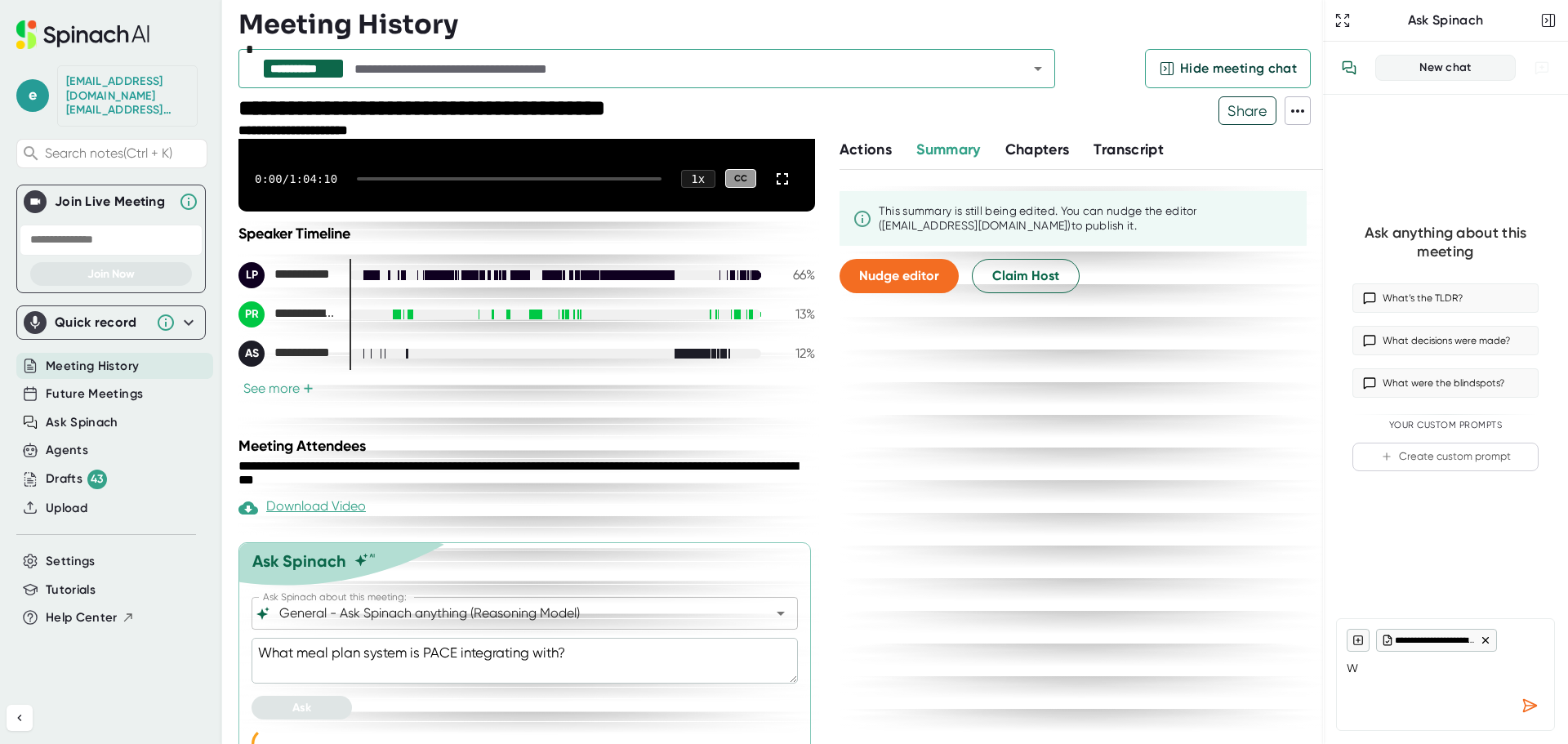
scroll to position [332, 0]
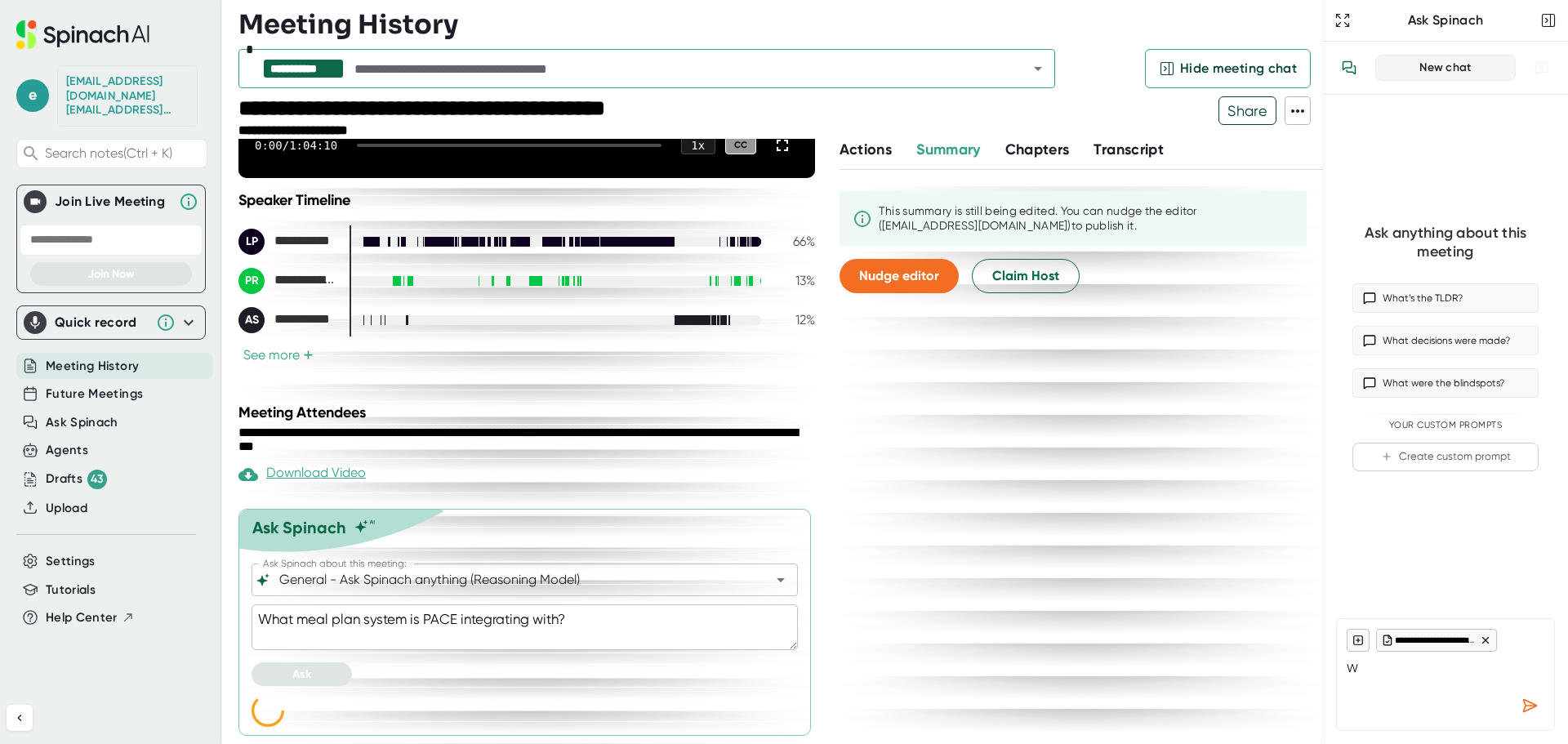
type textarea "x"
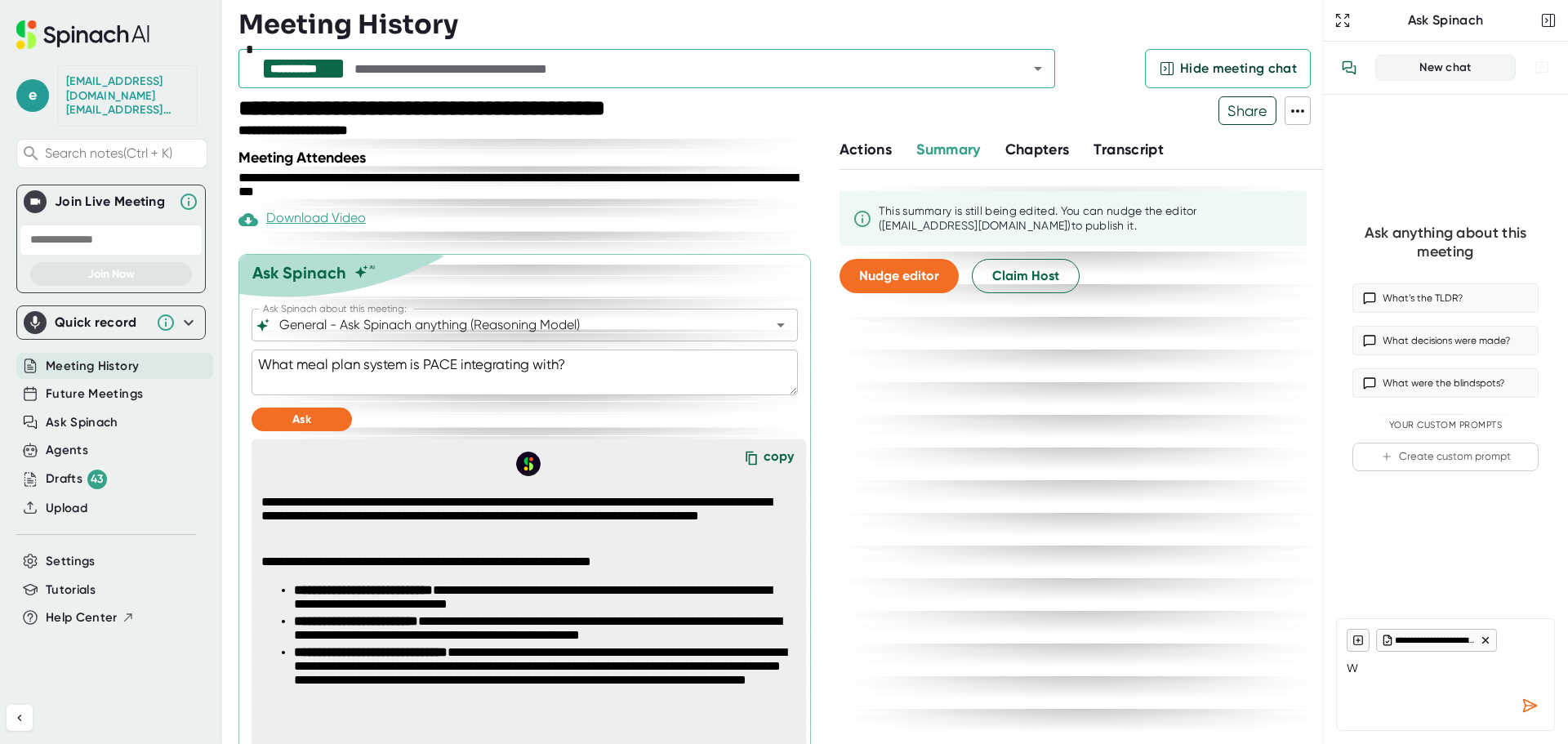
scroll to position [629, 0]
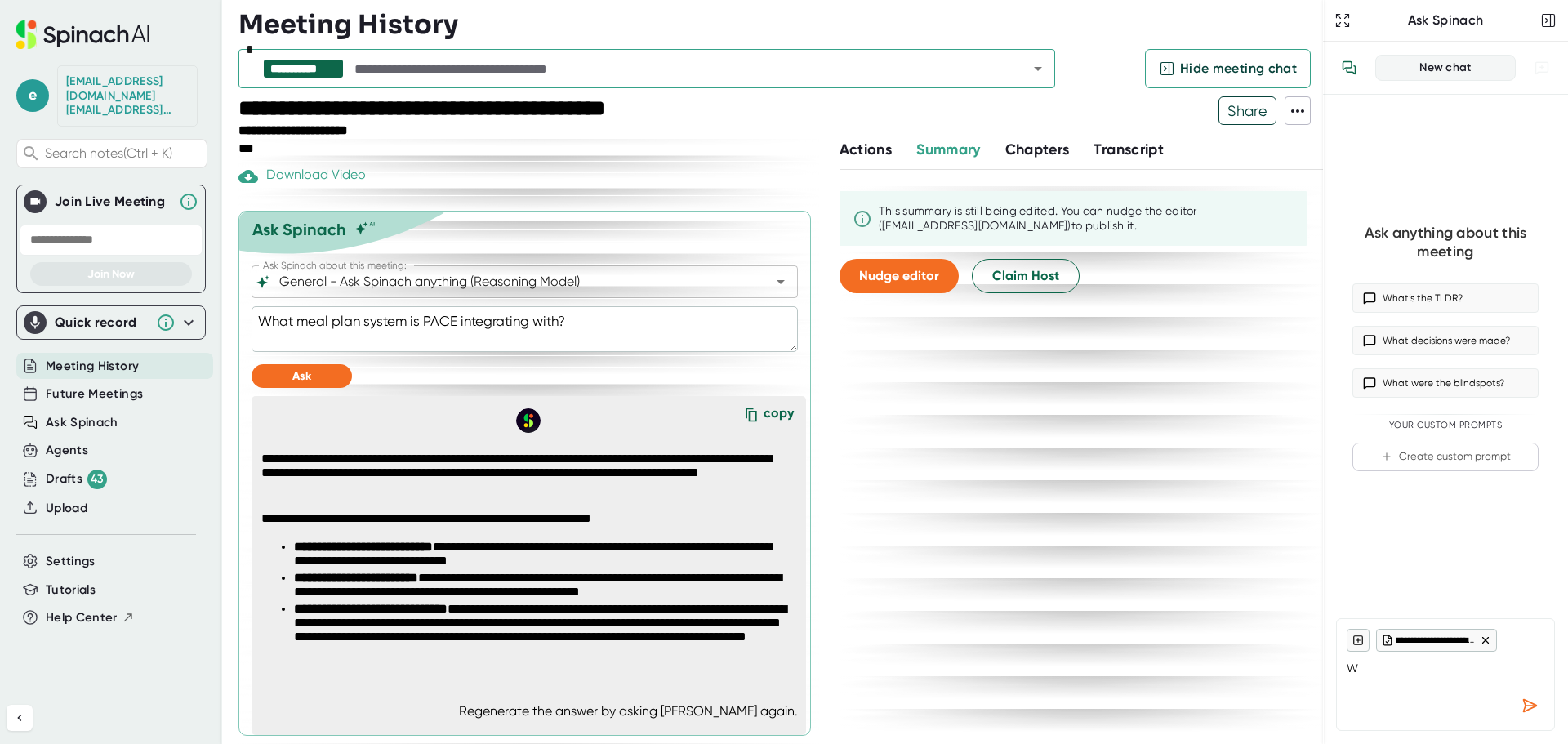
drag, startPoint x: 588, startPoint y: 324, endPoint x: 276, endPoint y: 326, distance: 312.0
click at [276, 326] on textarea "What meal plan system is PACE integrating with?" at bounding box center [524, 328] width 546 height 45
click at [608, 320] on textarea "What meal plan system is PACE integrating with?" at bounding box center [524, 328] width 546 height 45
drag, startPoint x: 614, startPoint y: 323, endPoint x: 264, endPoint y: 323, distance: 350.0
click at [264, 323] on textarea "What meal plan system is PACE integrating with?" at bounding box center [524, 328] width 546 height 45
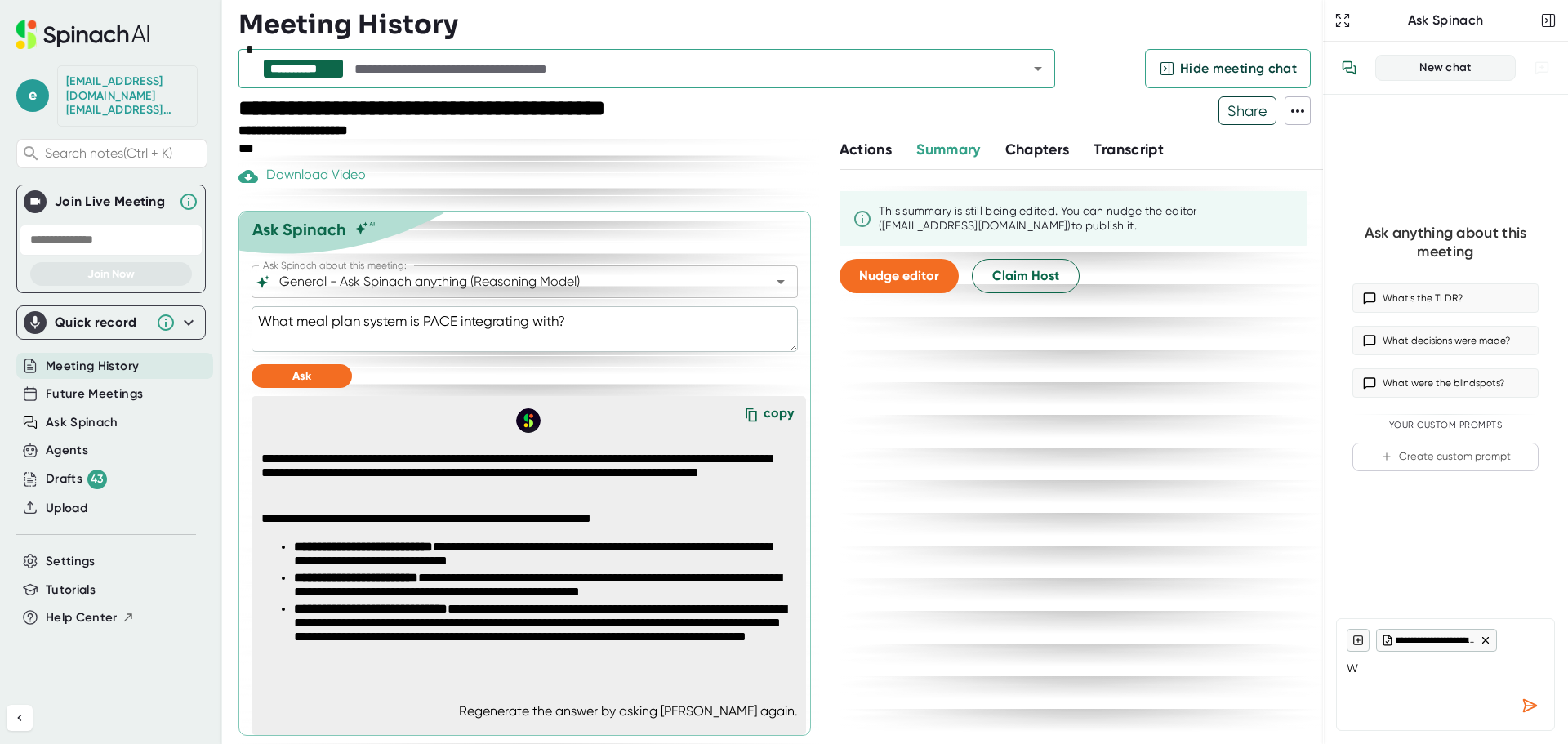
type textarea "W"
type textarea "x"
type textarea "Wh"
type textarea "x"
type textarea "Wha"
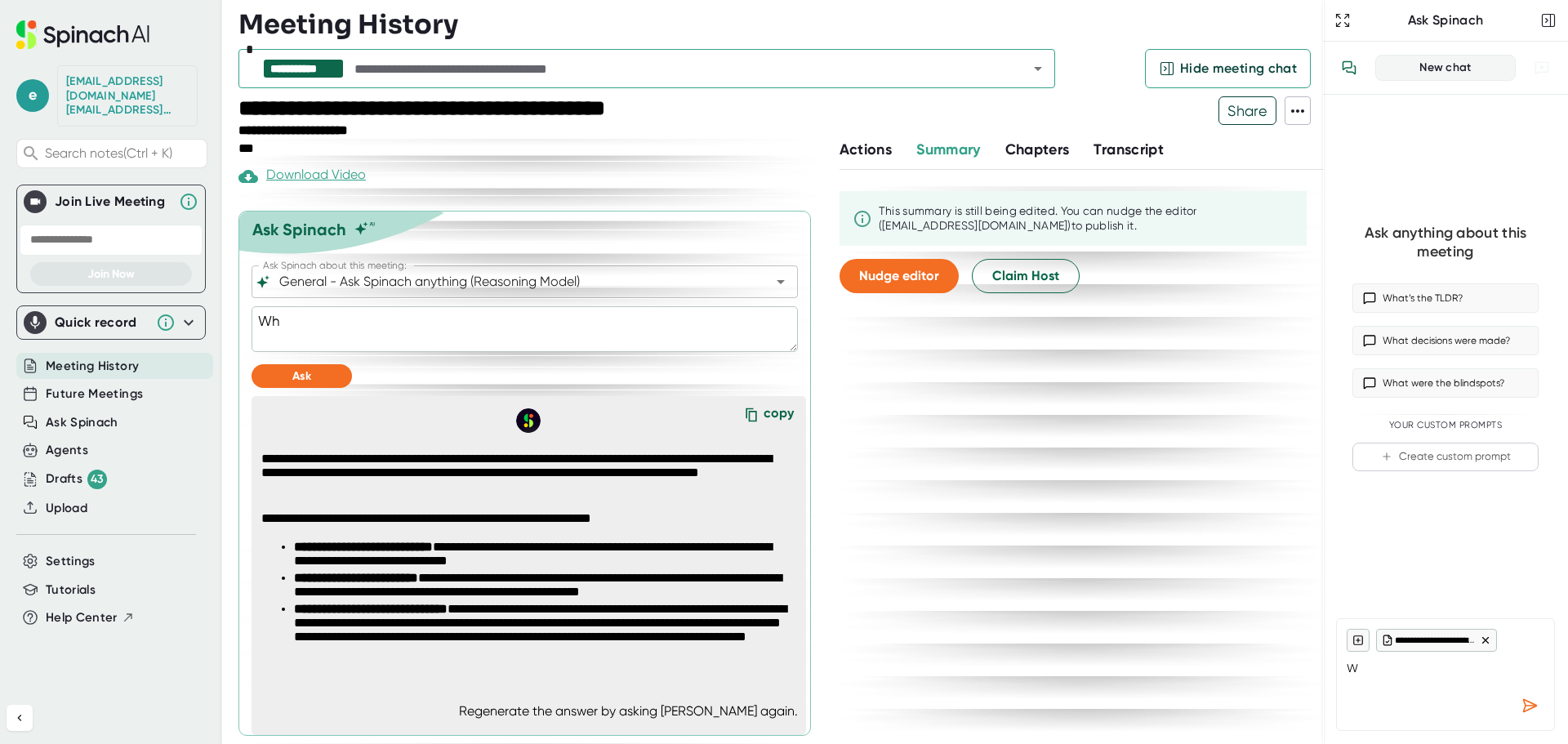
type textarea "x"
type textarea "What"
type textarea "x"
type textarea "What"
type textarea "x"
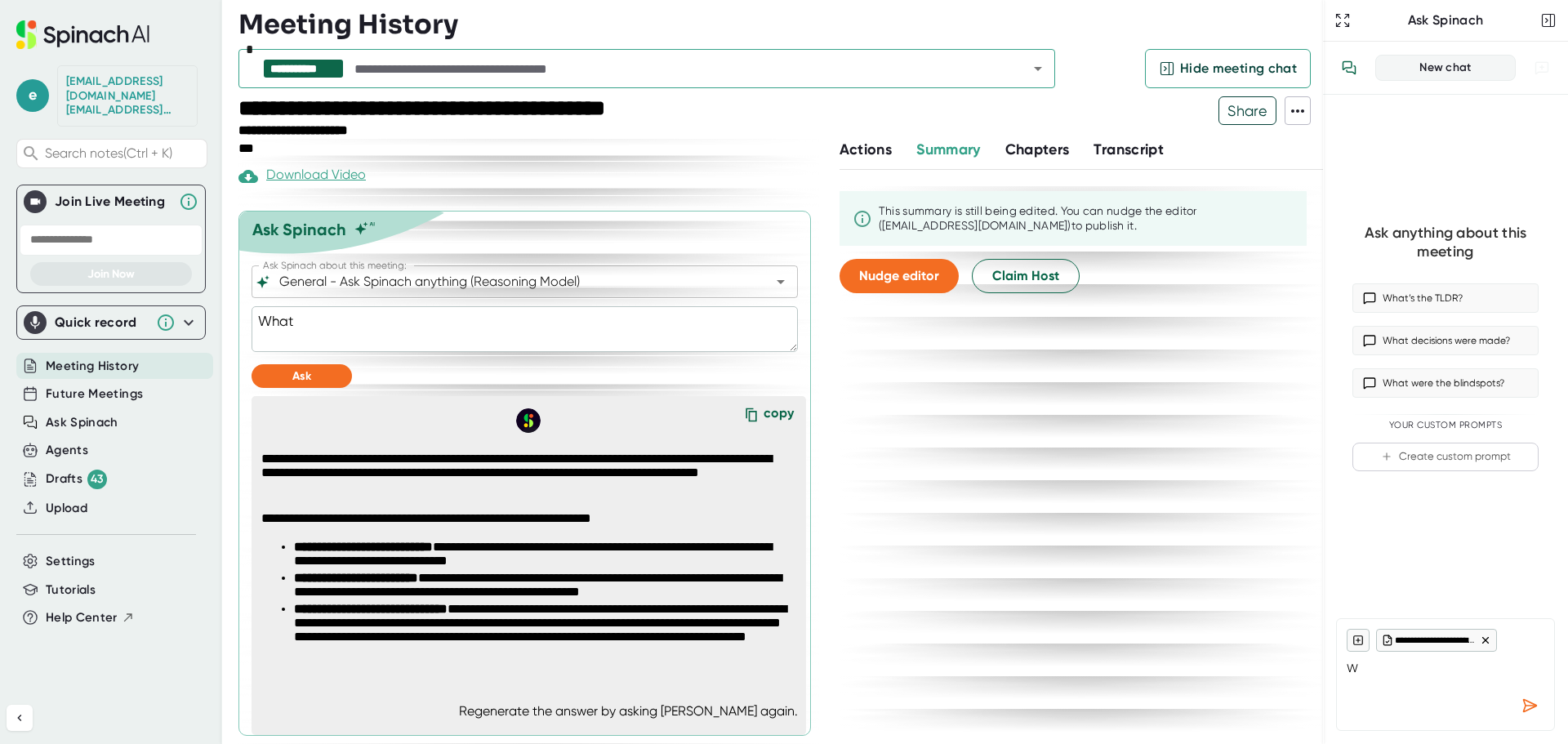
type textarea "What i"
type textarea "x"
type textarea "What in"
type textarea "x"
type textarea "What inf"
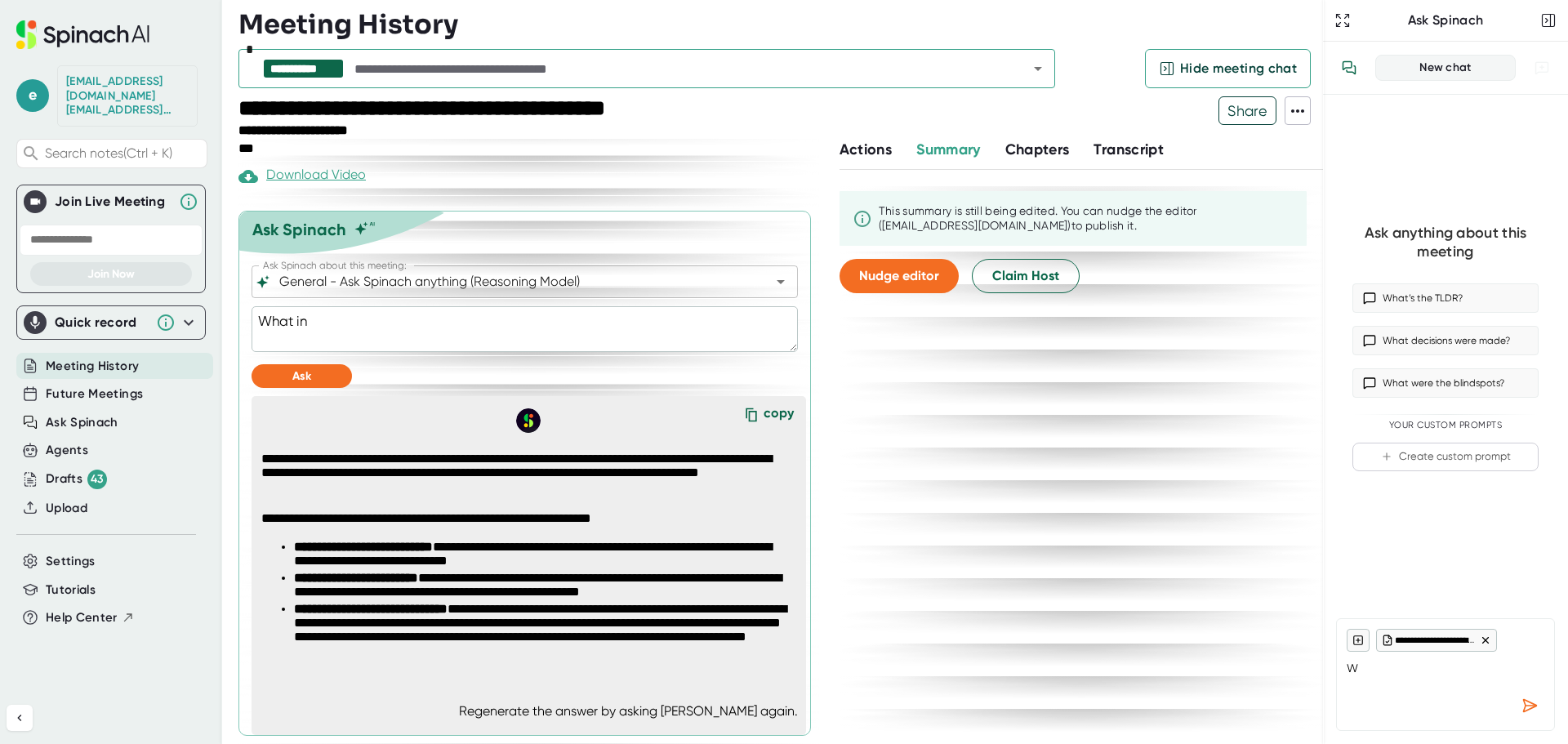
type textarea "x"
type textarea "What infr"
type textarea "x"
type textarea "What inf"
type textarea "x"
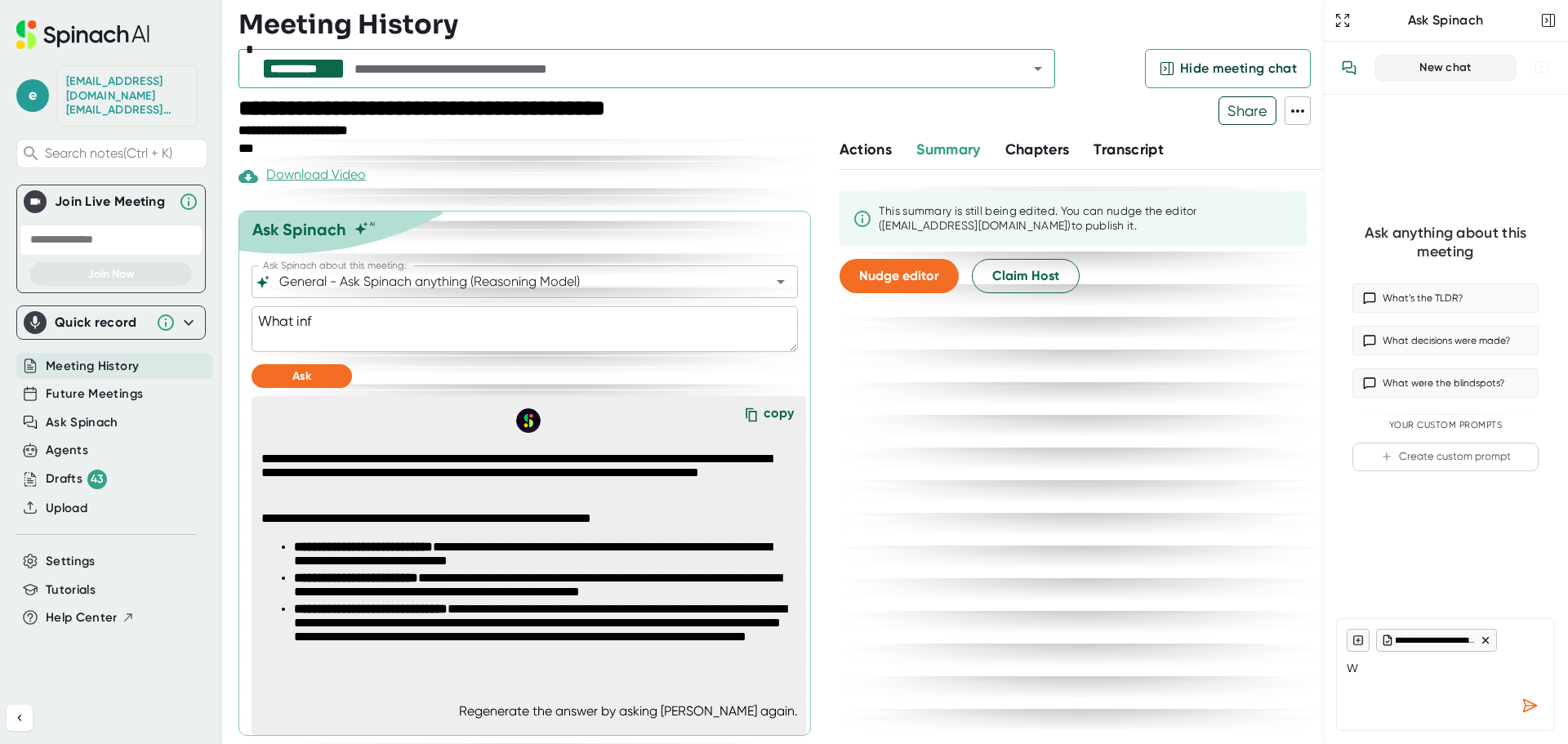
type textarea "What info"
type textarea "x"
type textarea "What infom"
type textarea "x"
type textarea "What infomr"
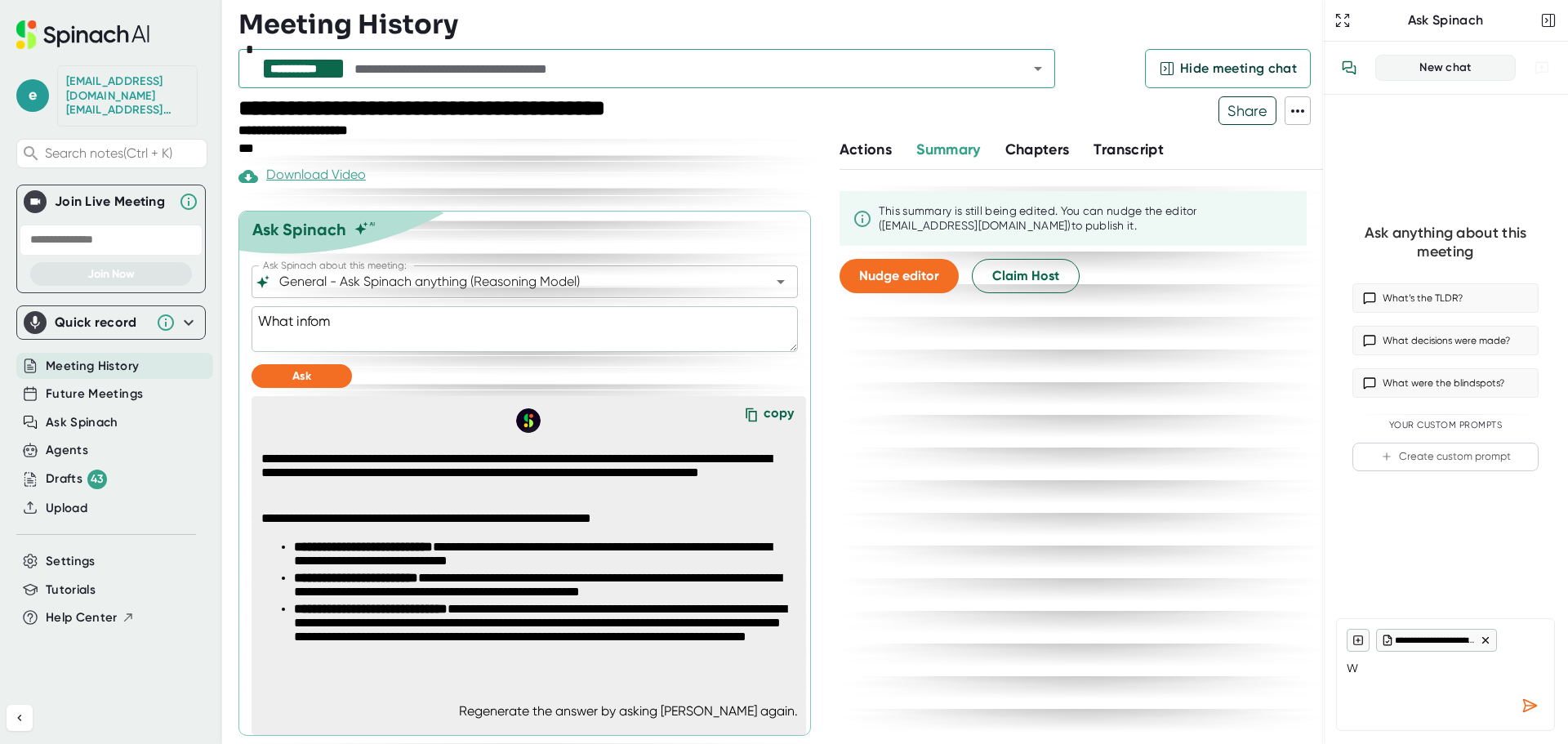
type textarea "x"
type textarea "What infom"
type textarea "x"
type textarea "What info"
type textarea "x"
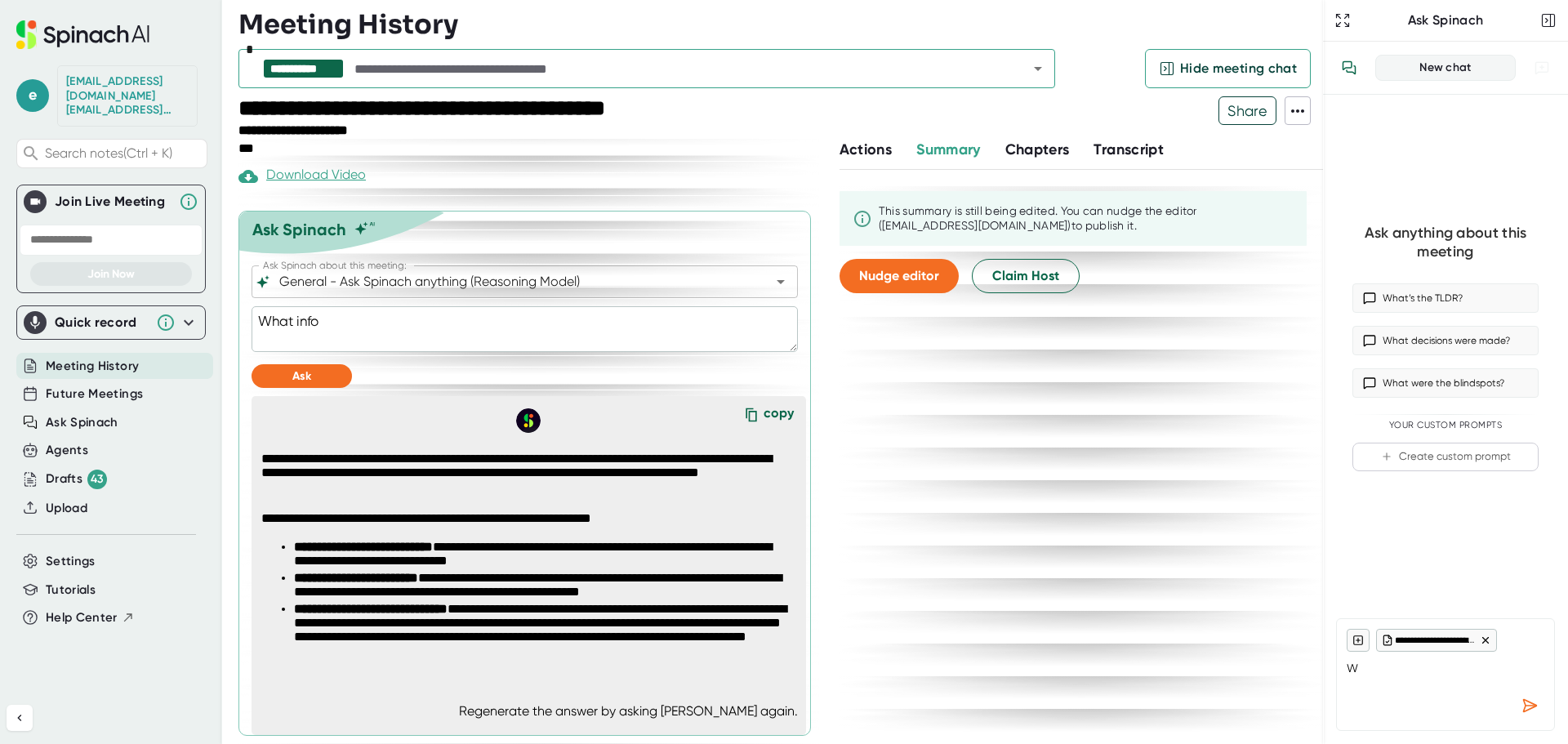
type textarea "What infor"
type textarea "x"
type textarea "What inform"
type textarea "x"
type textarea "What informa"
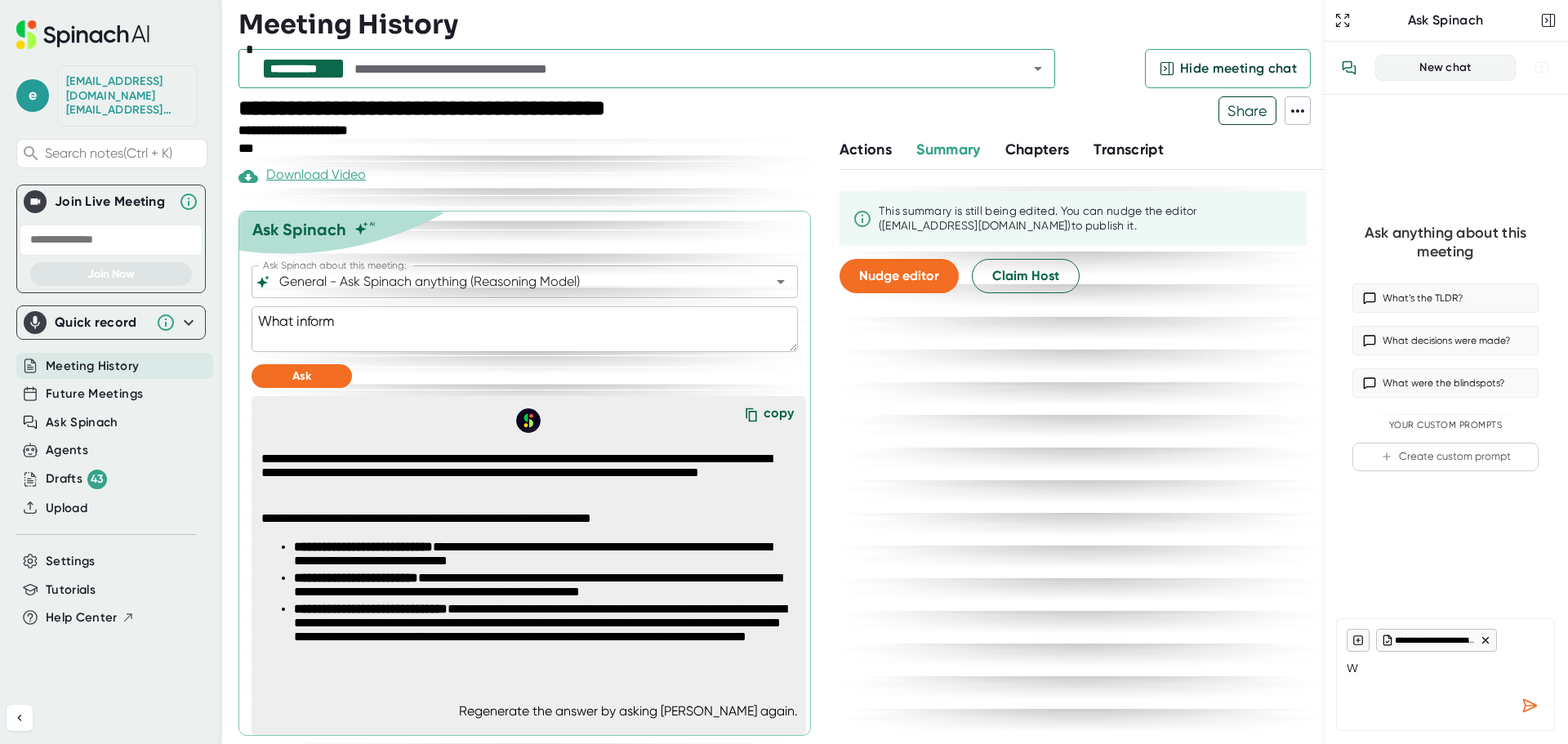
type textarea "x"
type textarea "What informat"
type textarea "x"
type textarea "What informati"
type textarea "x"
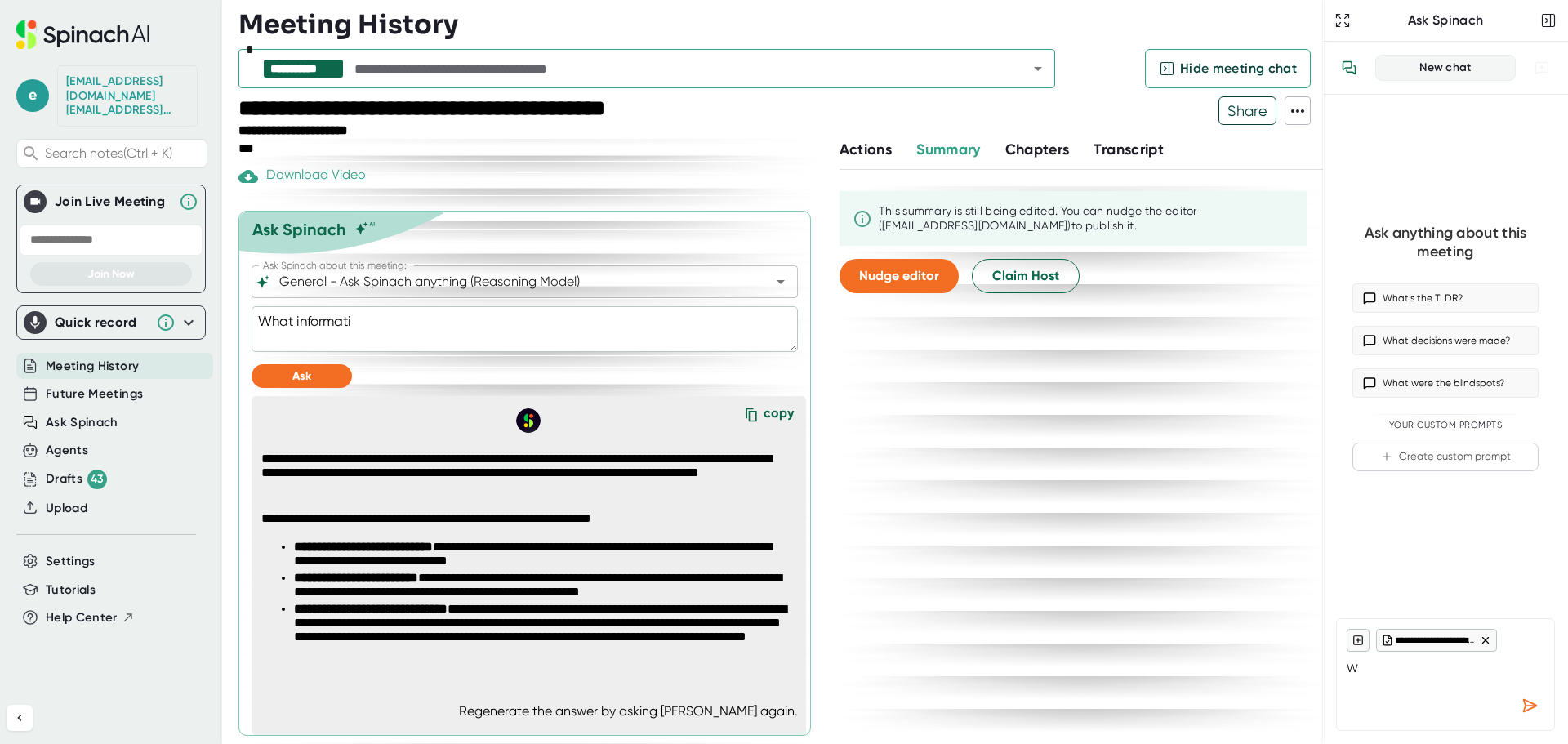
type textarea "What informatio"
type textarea "x"
type textarea "What information"
type textarea "x"
type textarea "What information"
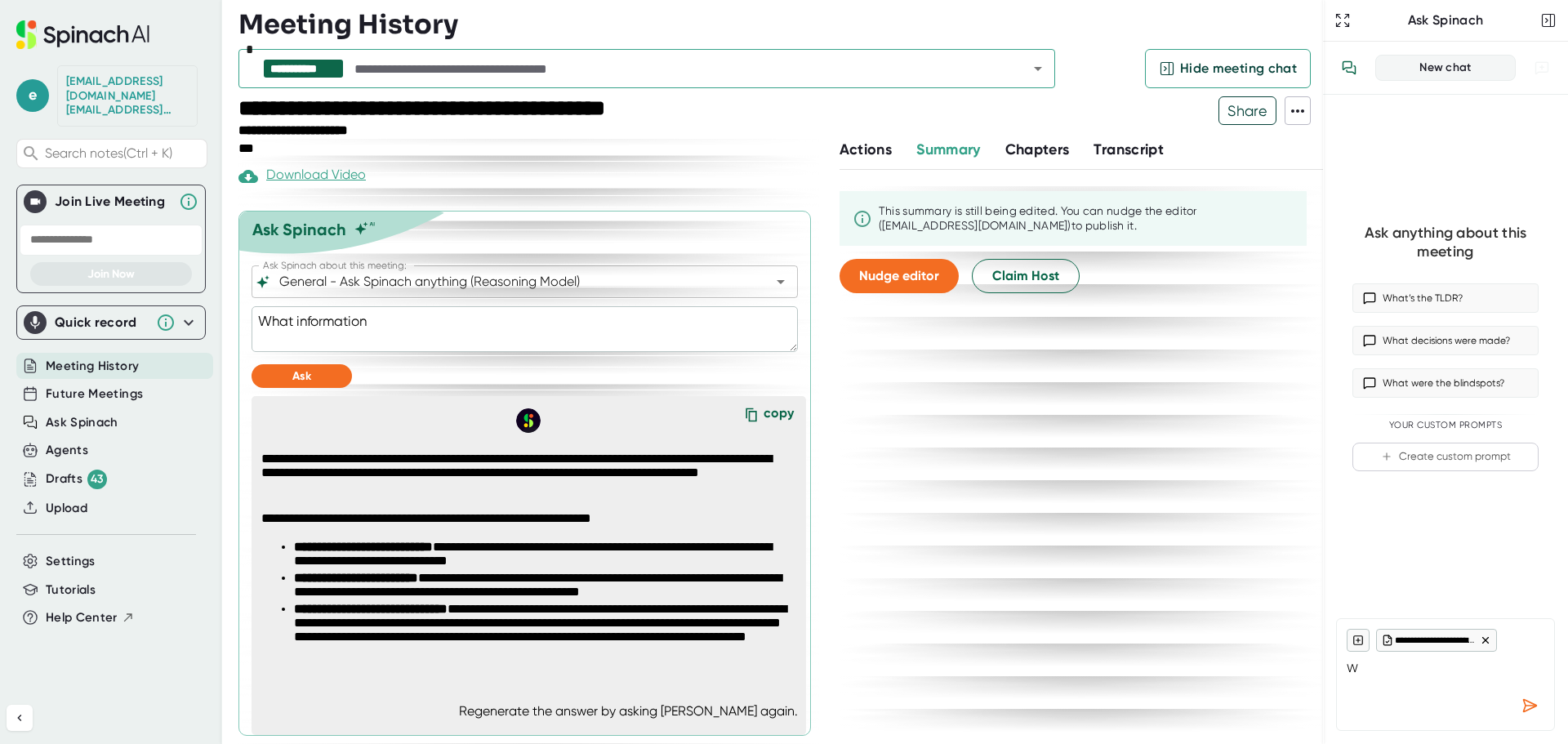
type textarea "x"
type textarea "What information w"
type textarea "x"
type textarea "What information wh"
type textarea "x"
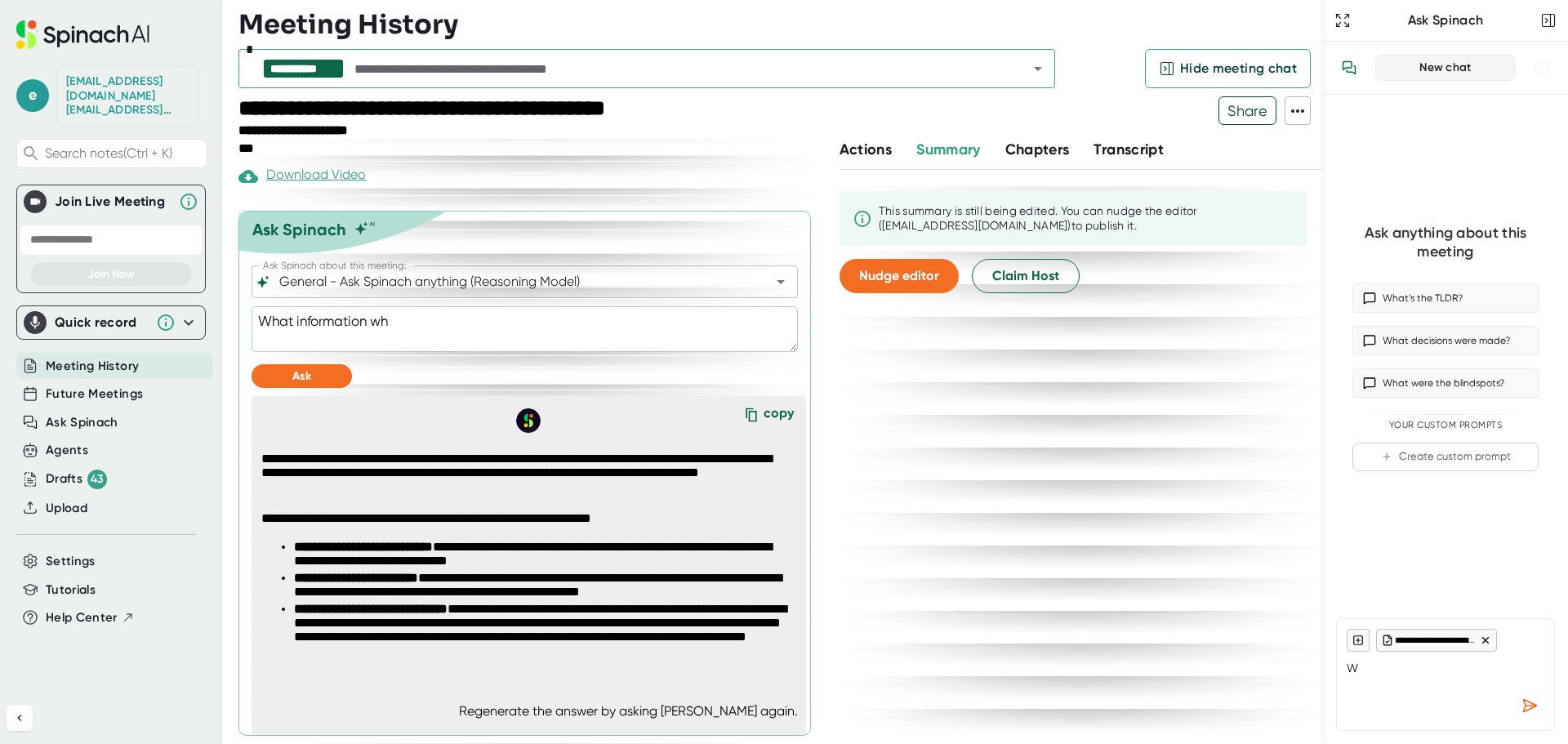
type textarea "What information wha"
type textarea "x"
type textarea "What information wh"
type textarea "x"
type textarea "What information w"
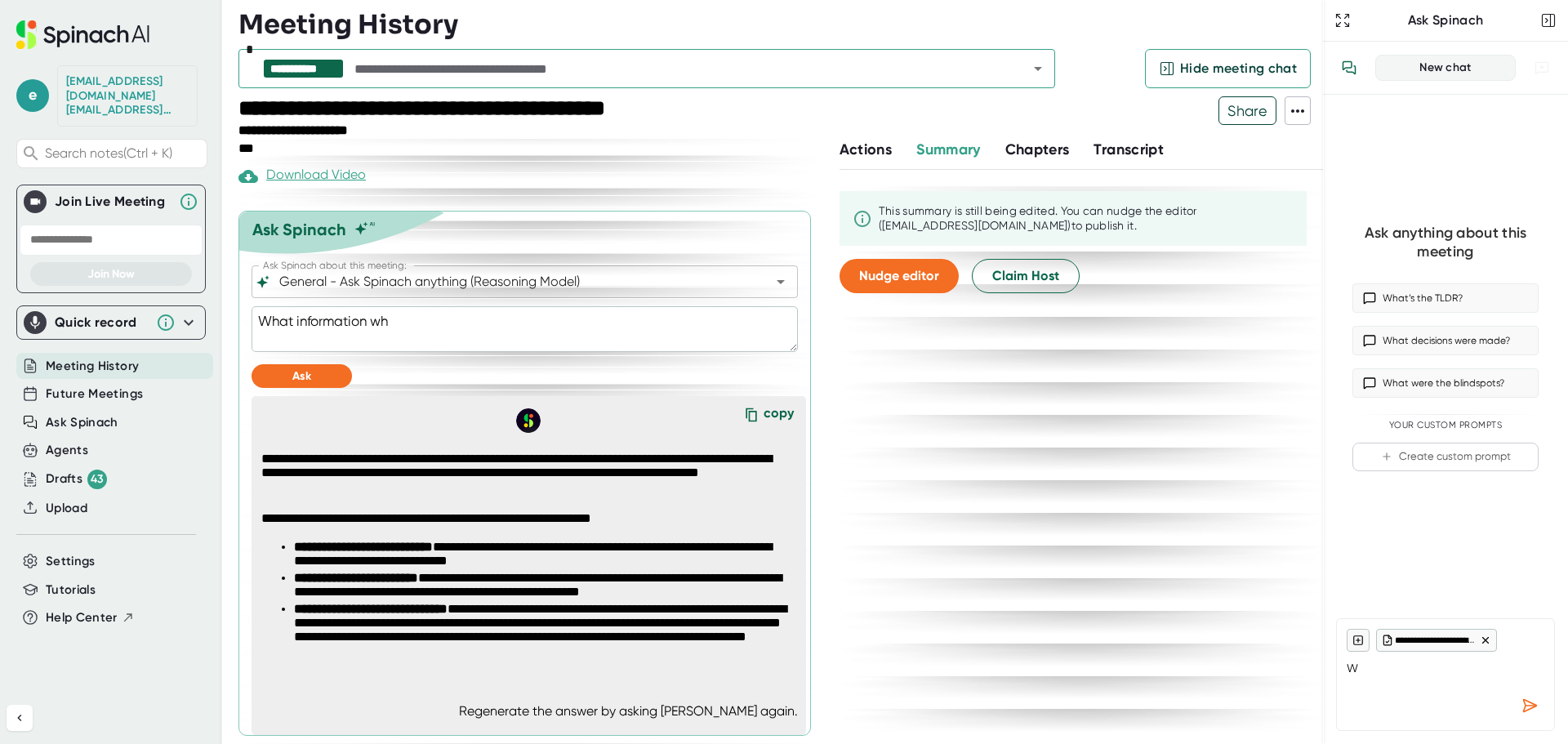
type textarea "x"
type textarea "What information wa"
type textarea "x"
type textarea "What information was"
type textarea "x"
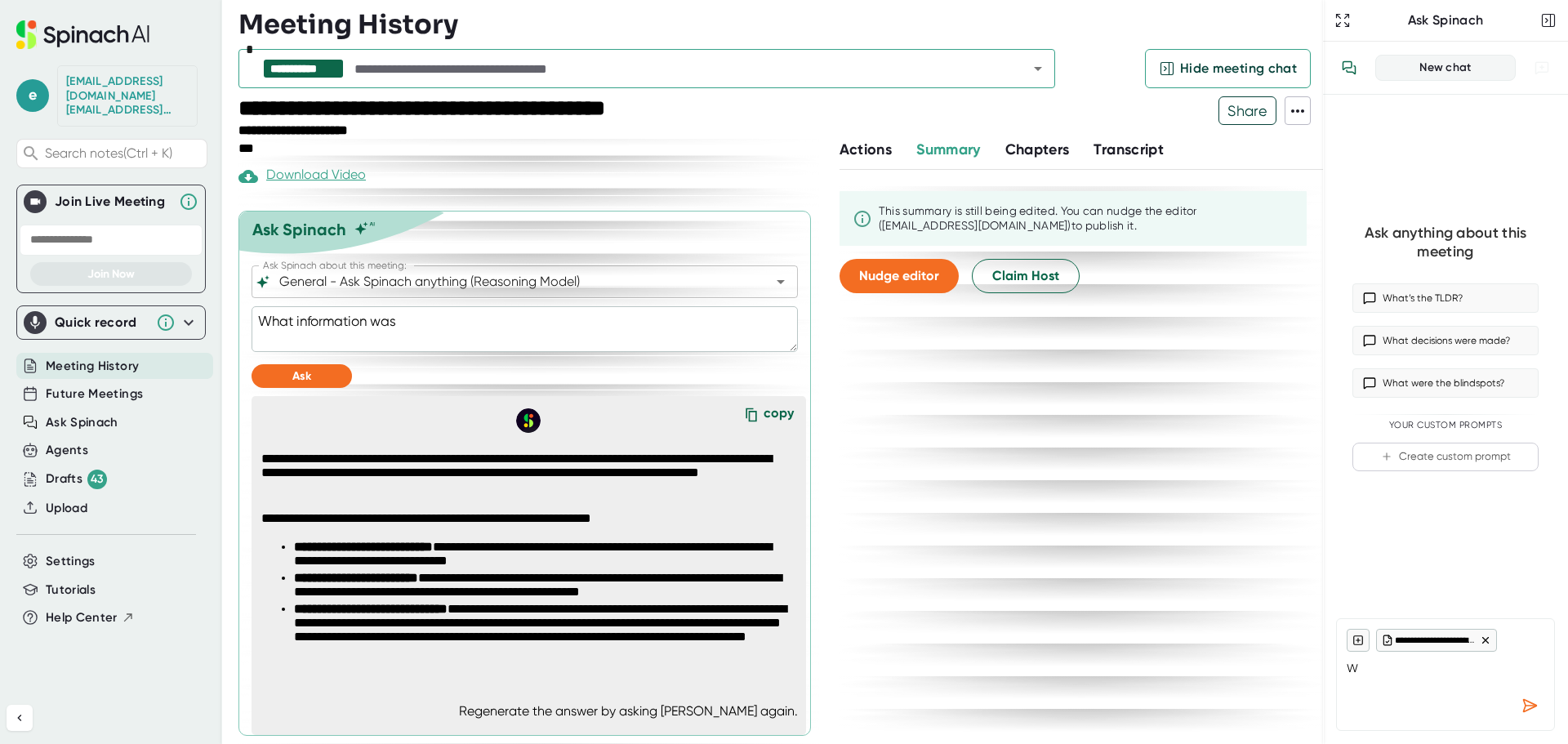
type textarea "What information was"
type textarea "x"
type textarea "What information was d"
type textarea "x"
type textarea "What information was di"
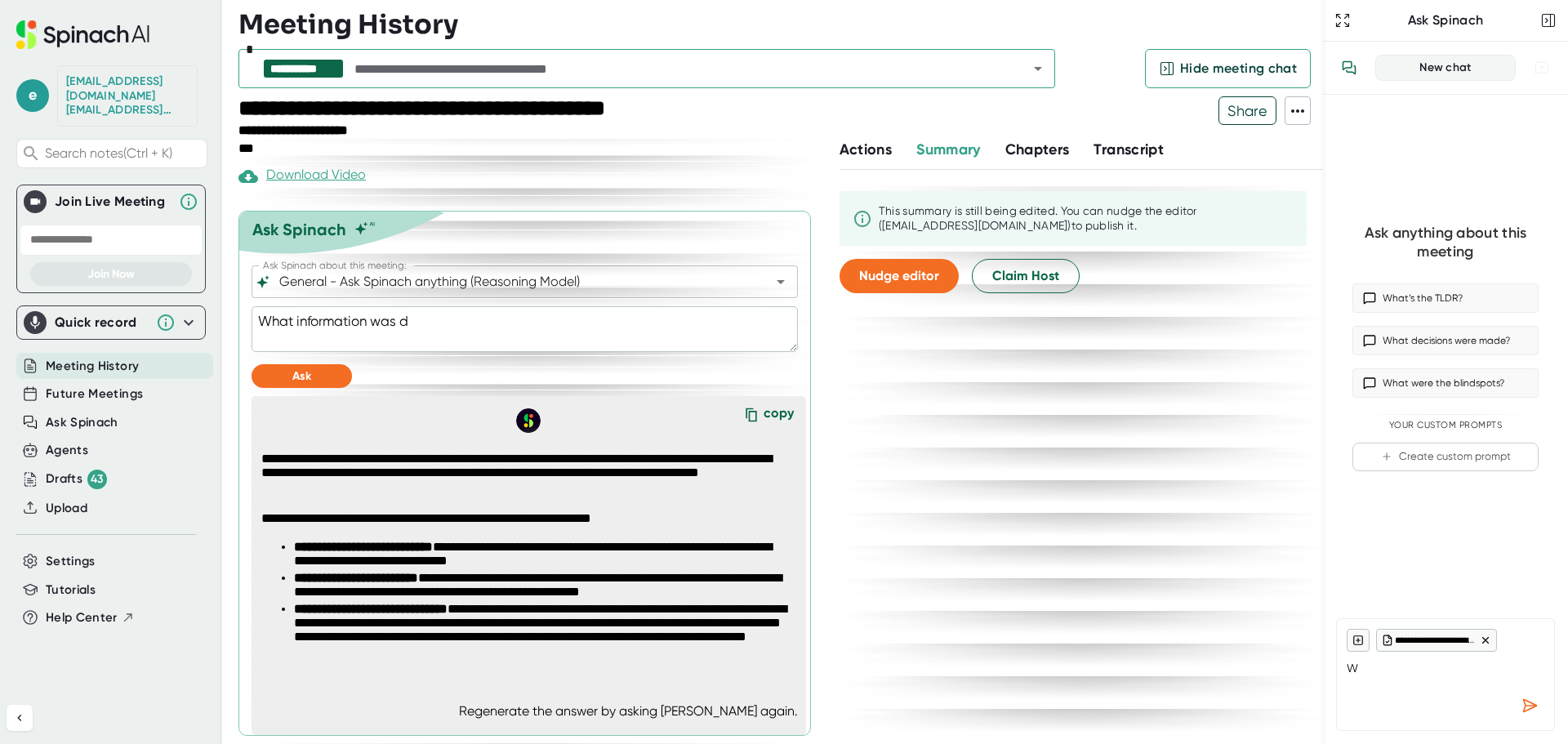
type textarea "x"
type textarea "What information was dis"
type textarea "x"
type textarea "What information was disc"
type textarea "x"
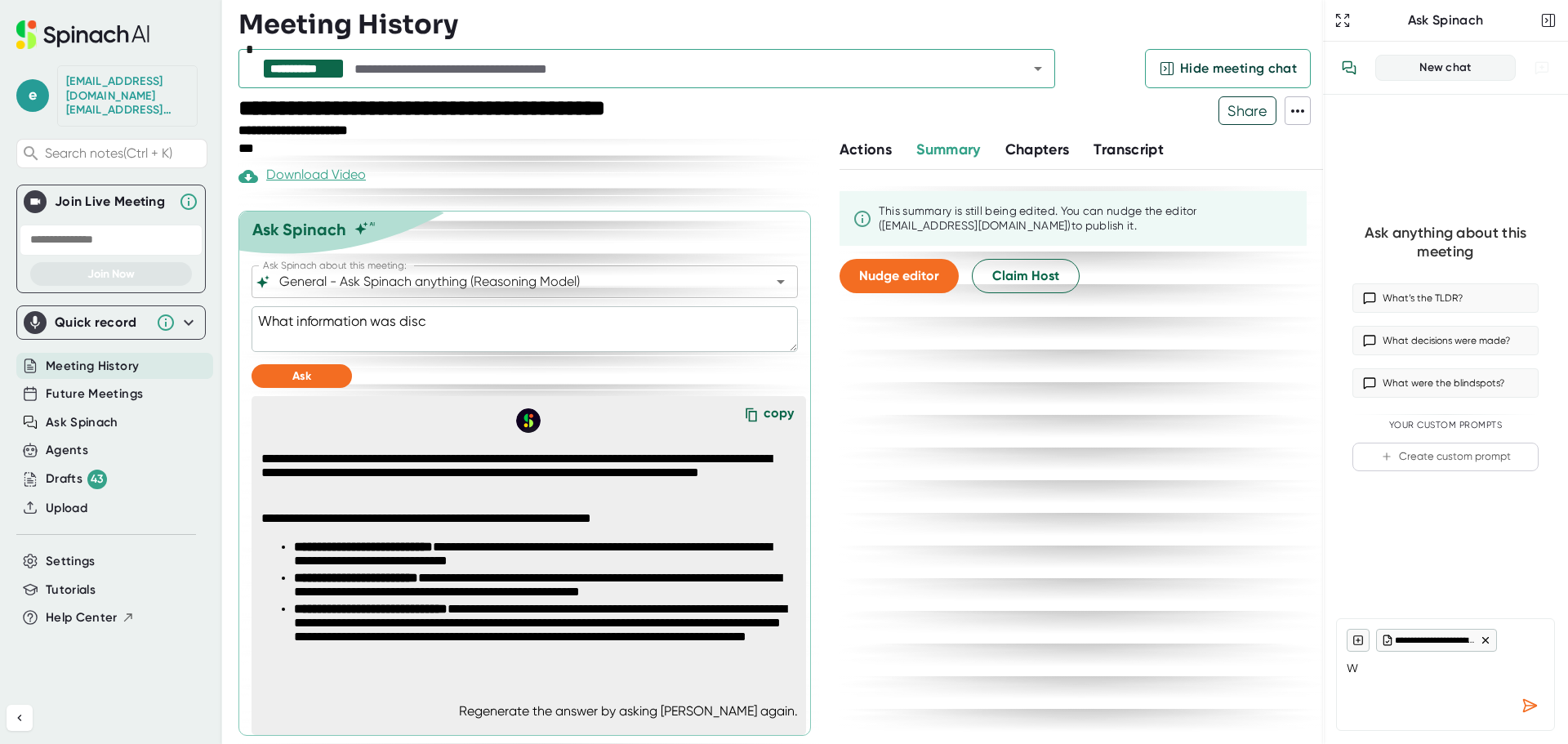
type textarea "What information was discu"
type textarea "x"
type textarea "What information was discus"
type textarea "x"
type textarea "What information was discuss"
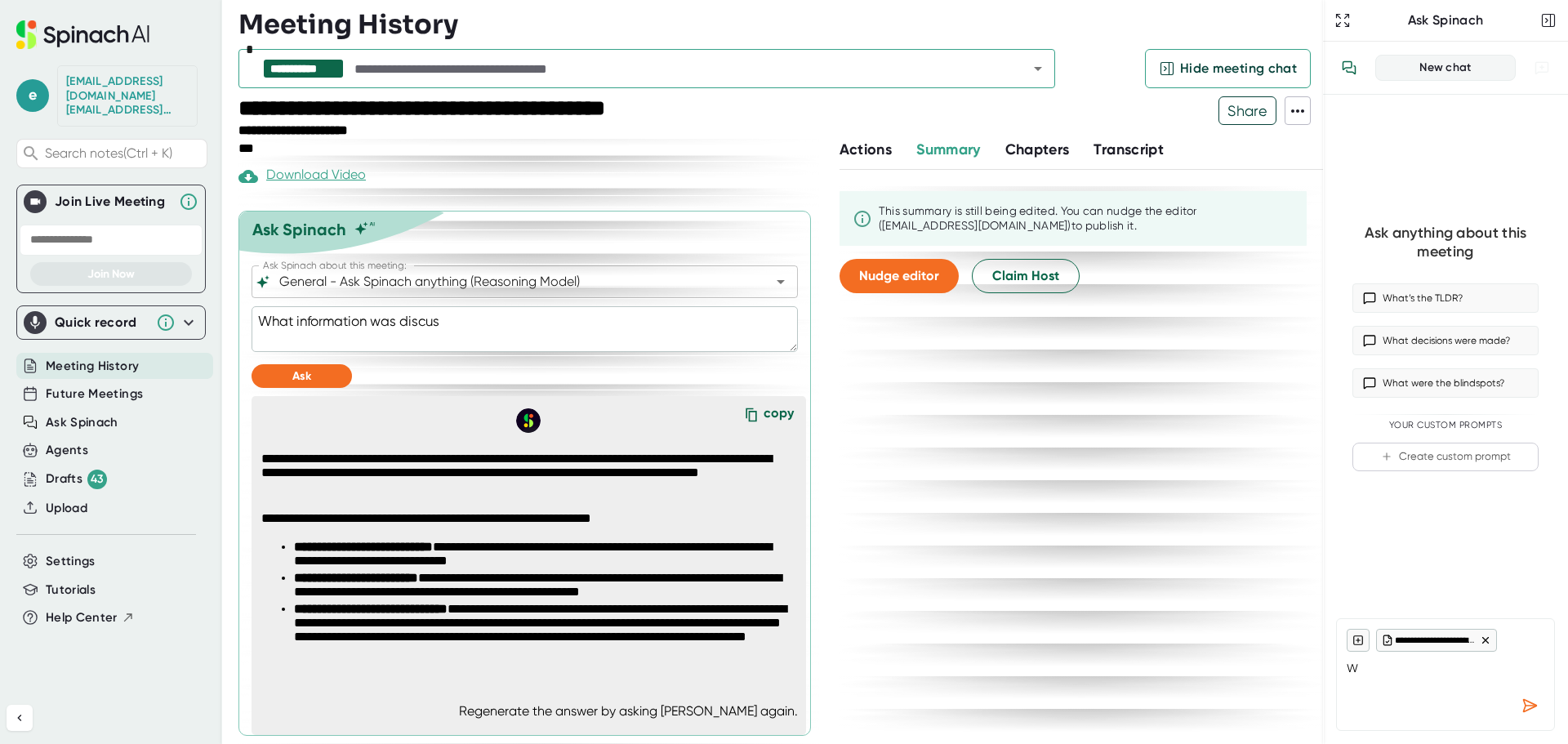
type textarea "x"
type textarea "What information was discusse"
click at [514, 324] on textarea "What information was discussed about meal plan export?" at bounding box center [524, 328] width 546 height 45
click at [297, 379] on span "Ask" at bounding box center [301, 375] width 19 height 14
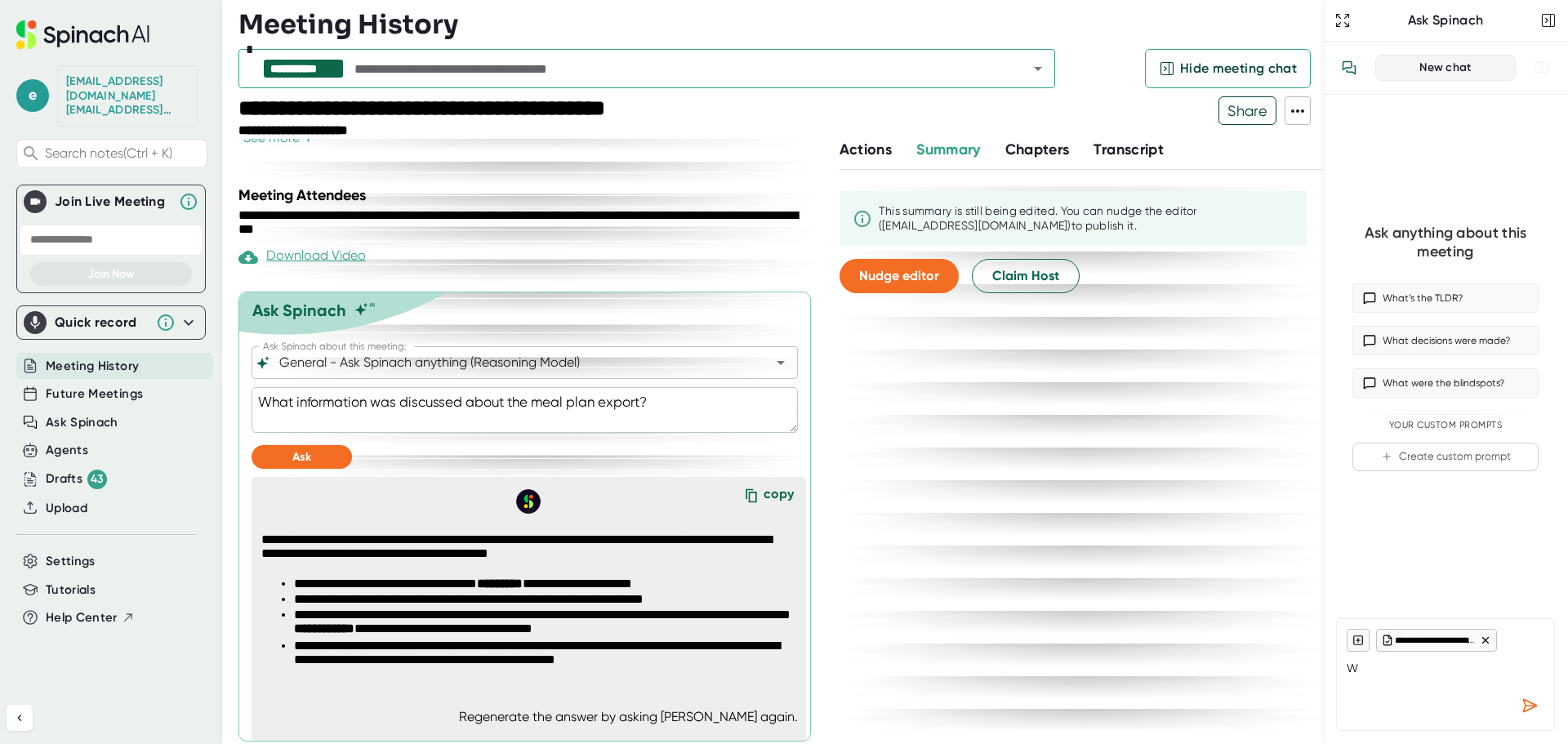
scroll to position [554, 0]
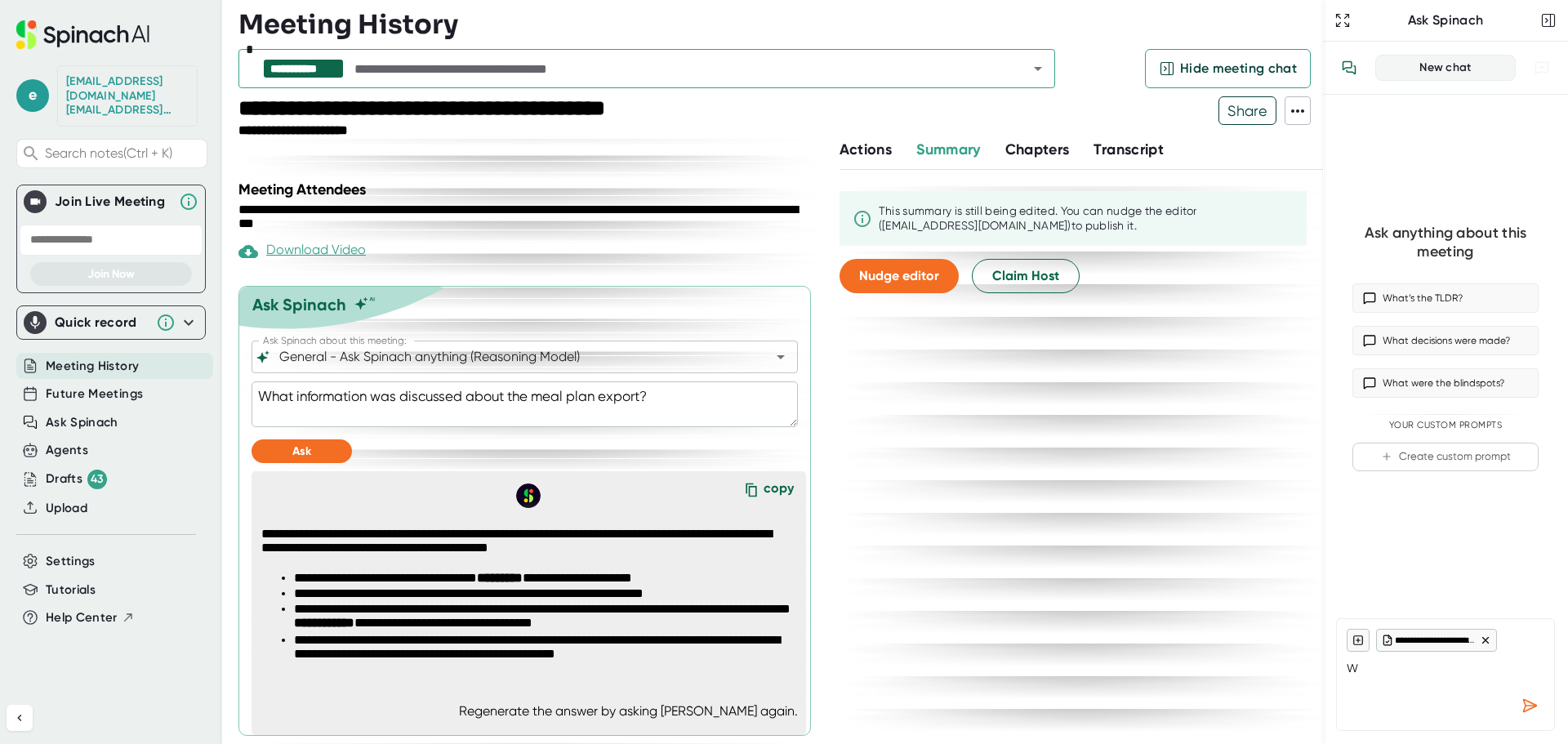
drag, startPoint x: 673, startPoint y: 397, endPoint x: 245, endPoint y: 409, distance: 428.2
click at [248, 398] on div "**********" at bounding box center [525, 511] width 573 height 450
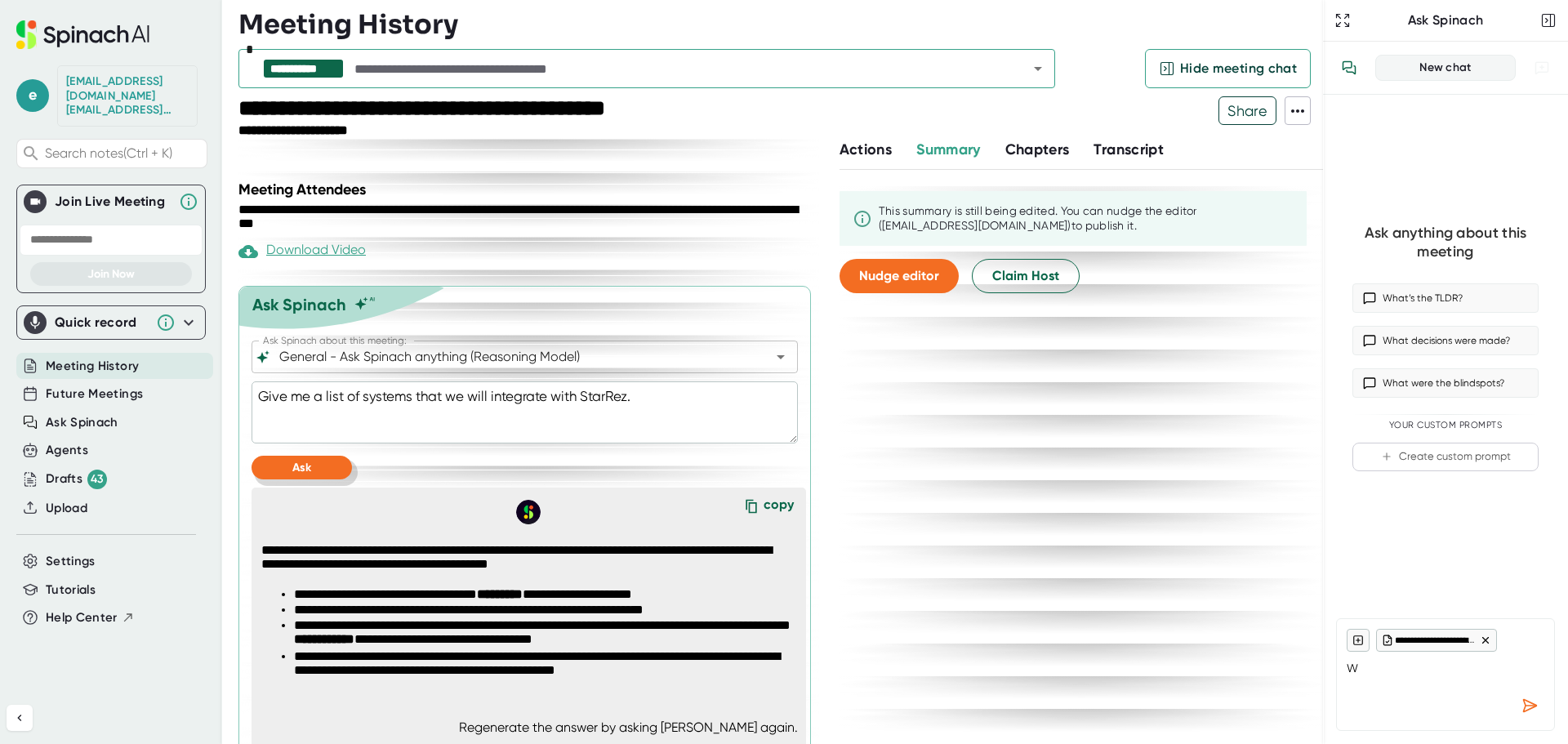
click at [323, 467] on button "Ask" at bounding box center [301, 468] width 100 height 24
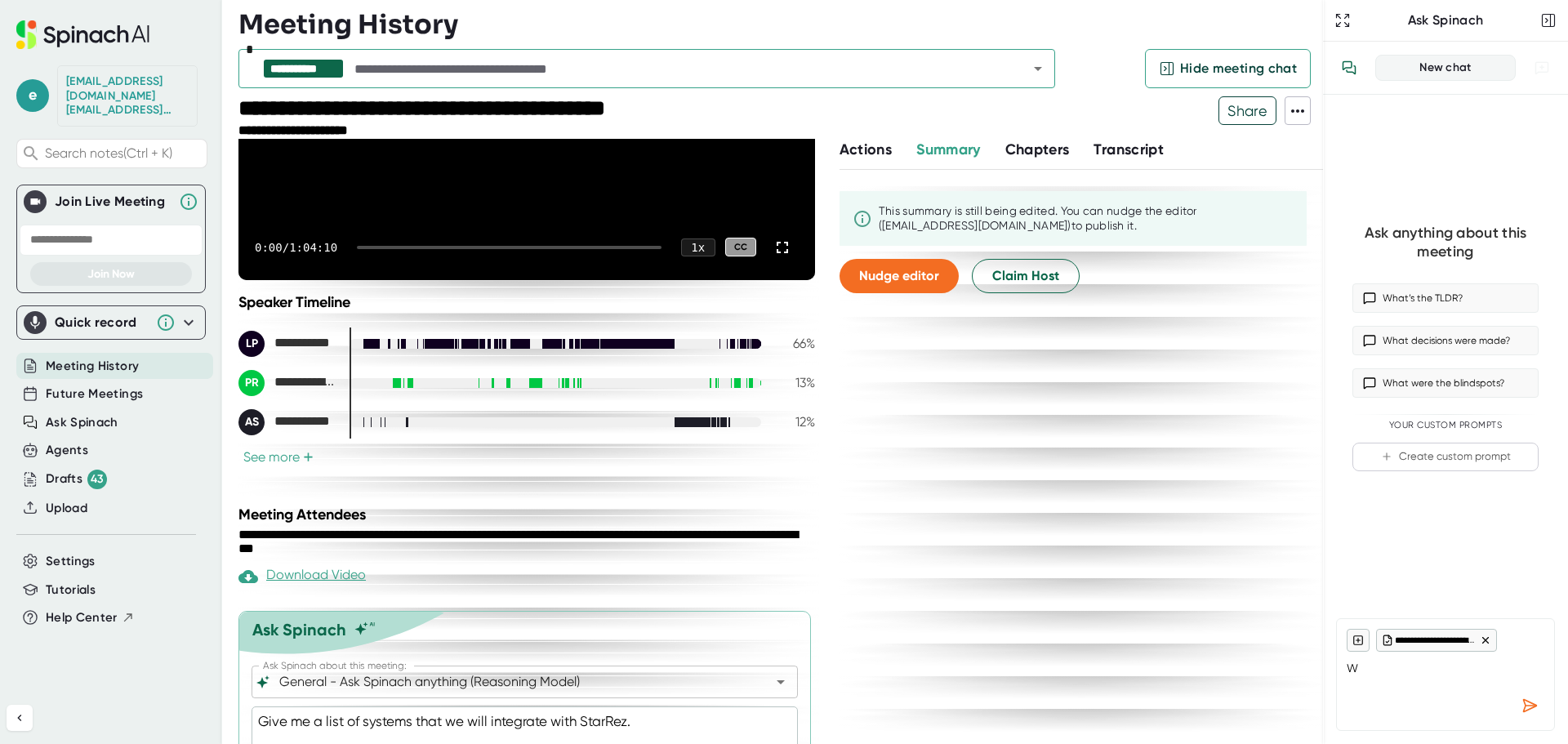
scroll to position [0, 0]
